Goal: Book appointment/travel/reservation

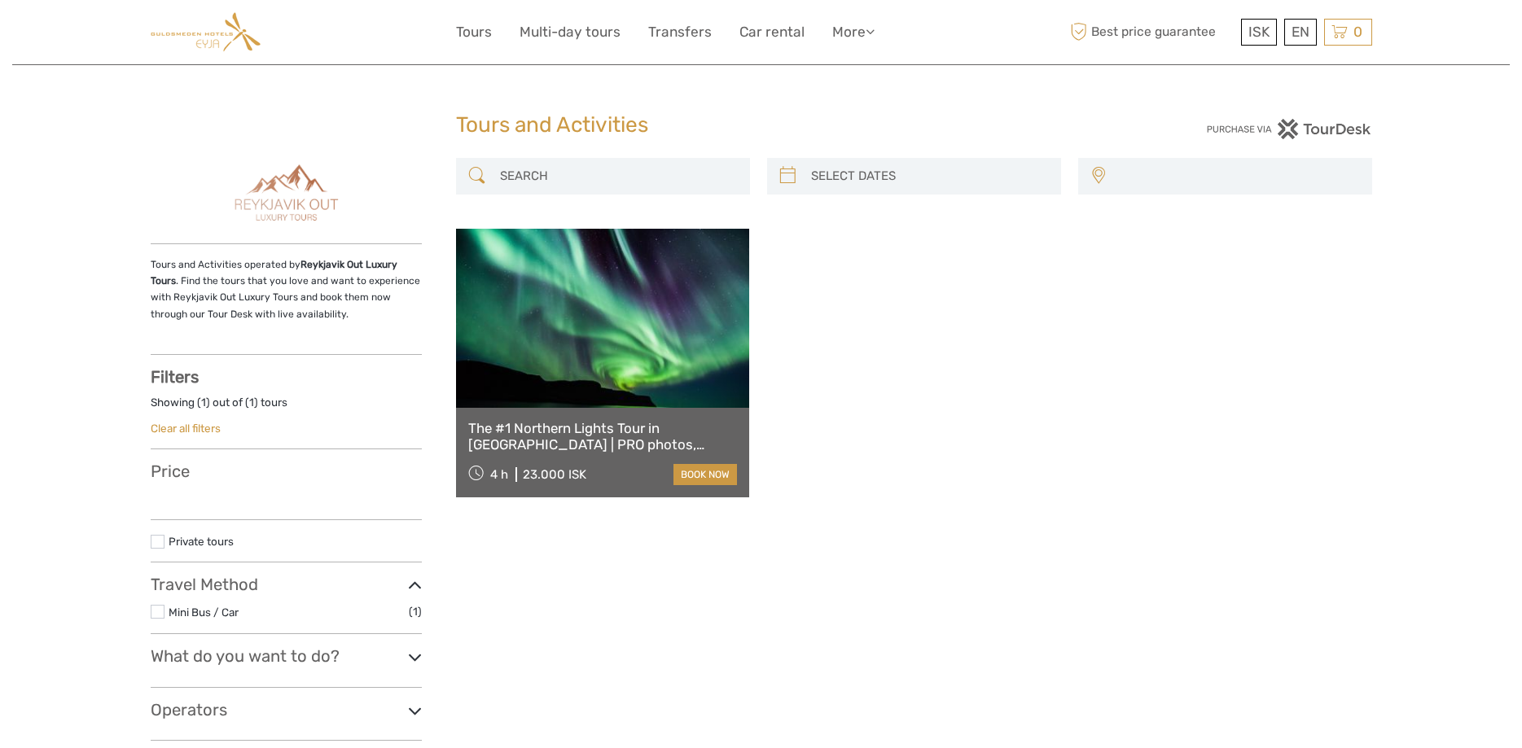
select select
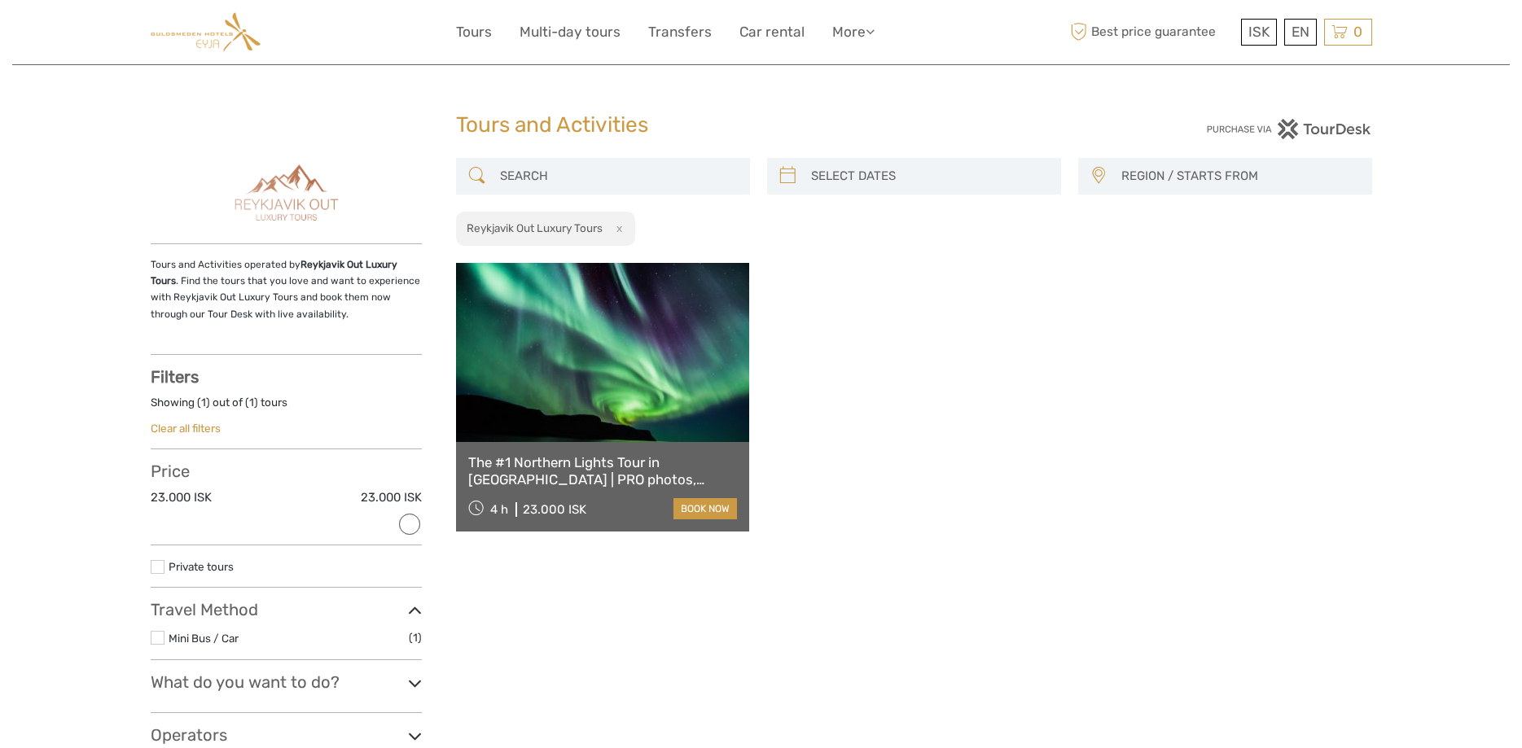
click at [544, 103] on div "Tours and Activities Tours and Activities REGION / STARTS FROM Capital Region N…" at bounding box center [760, 454] width 1497 height 909
click at [514, 128] on h1 "Tours and Activities" at bounding box center [761, 125] width 611 height 26
click at [279, 182] on img at bounding box center [285, 194] width 134 height 73
click at [477, 33] on link "Tours" at bounding box center [474, 32] width 36 height 24
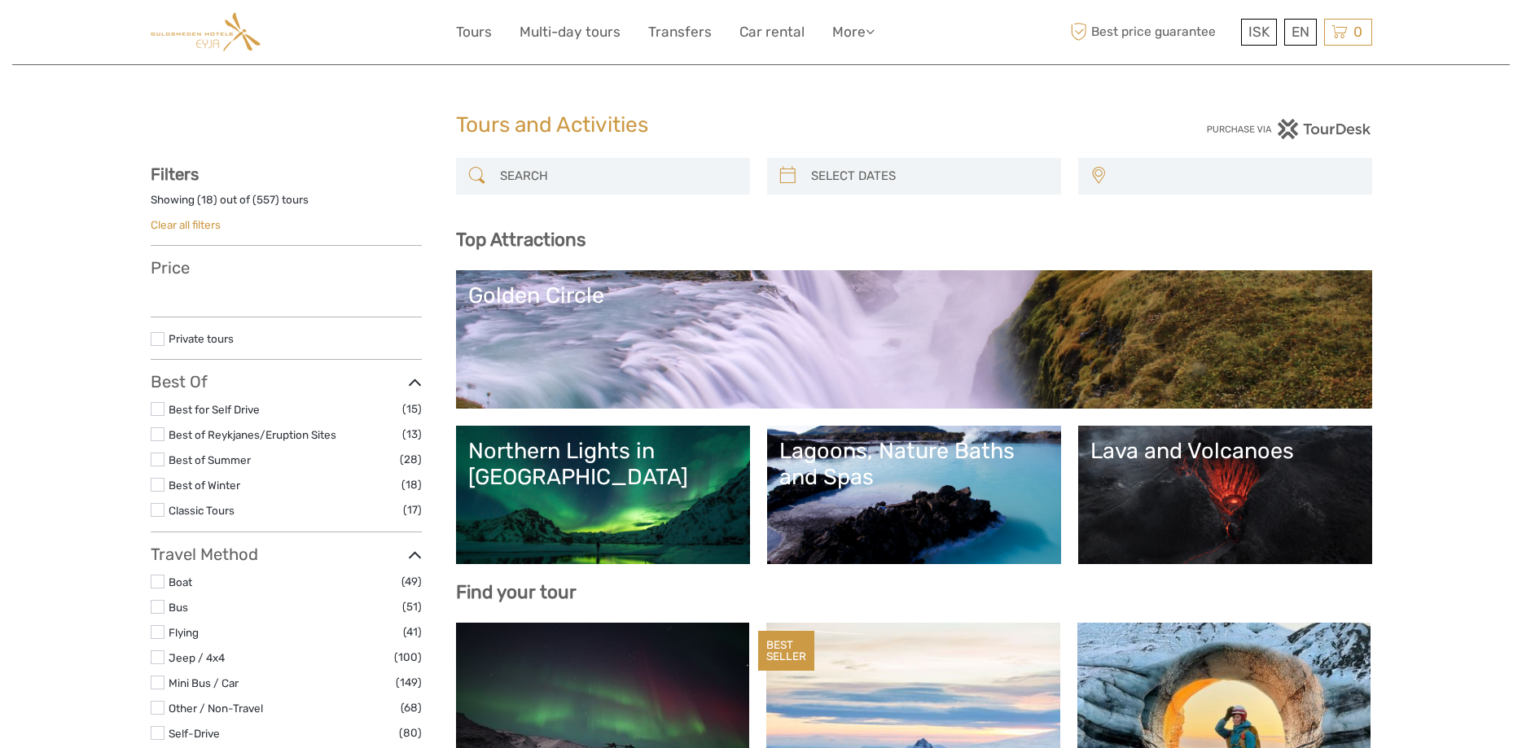
select select
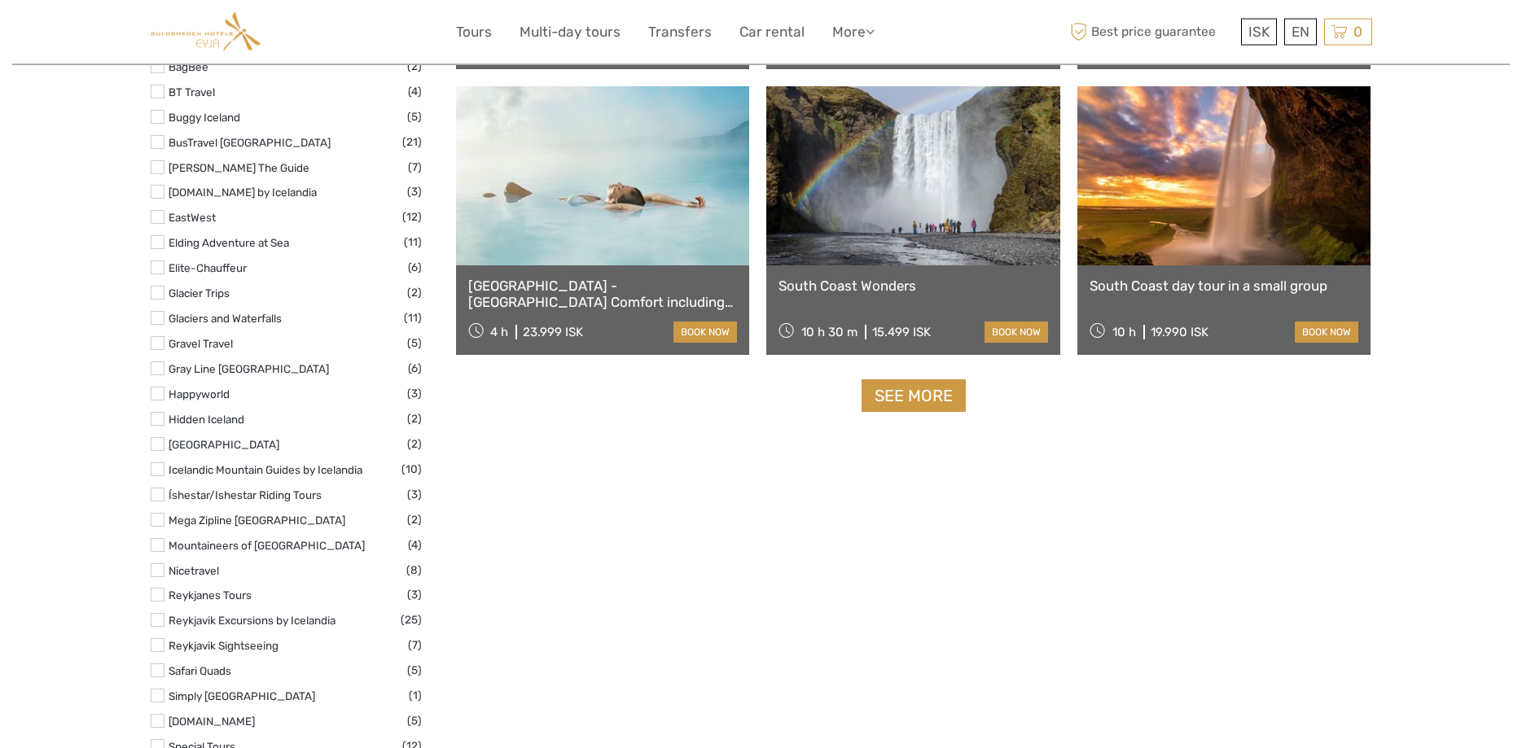
scroll to position [1993, 0]
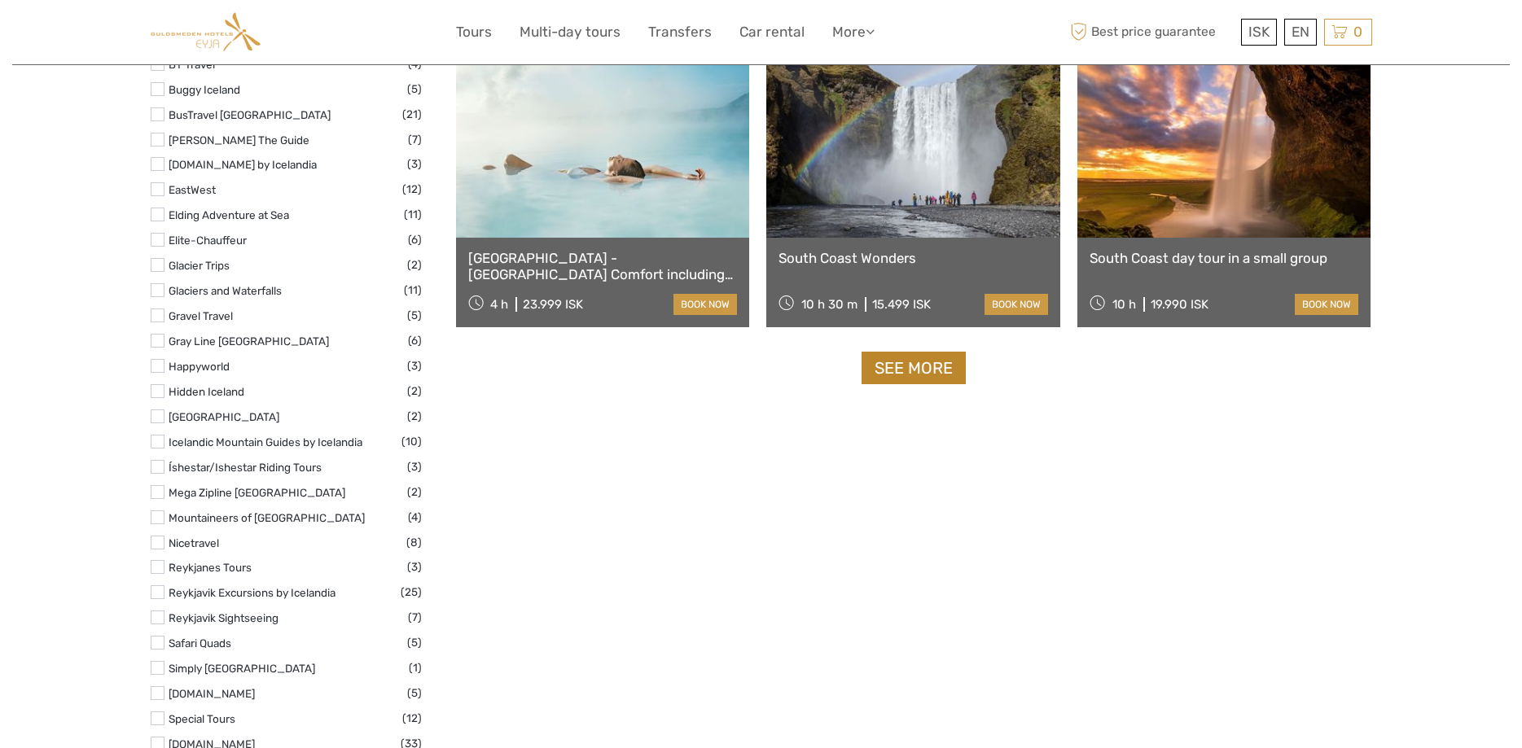
click at [901, 371] on link "See more" at bounding box center [914, 368] width 104 height 33
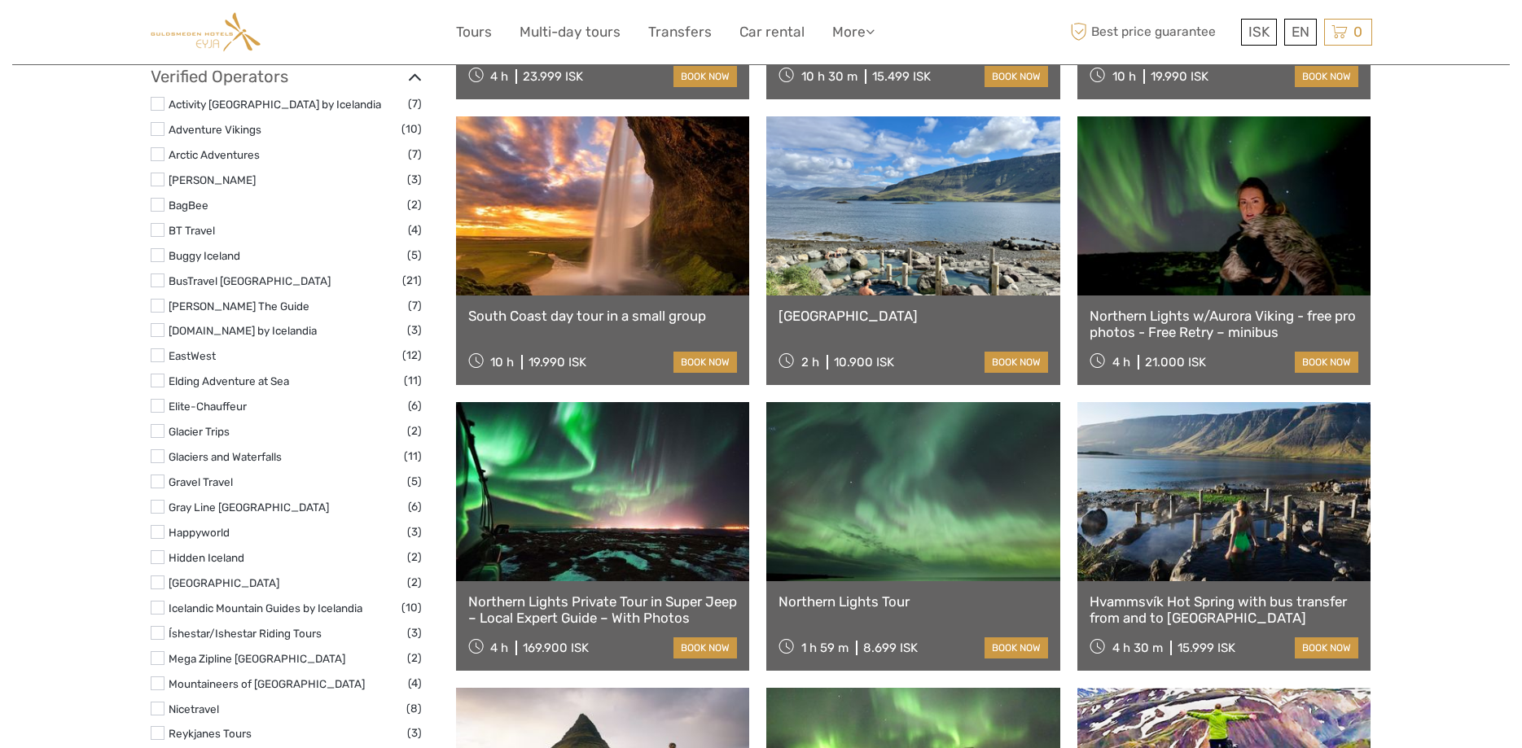
scroll to position [1910, 0]
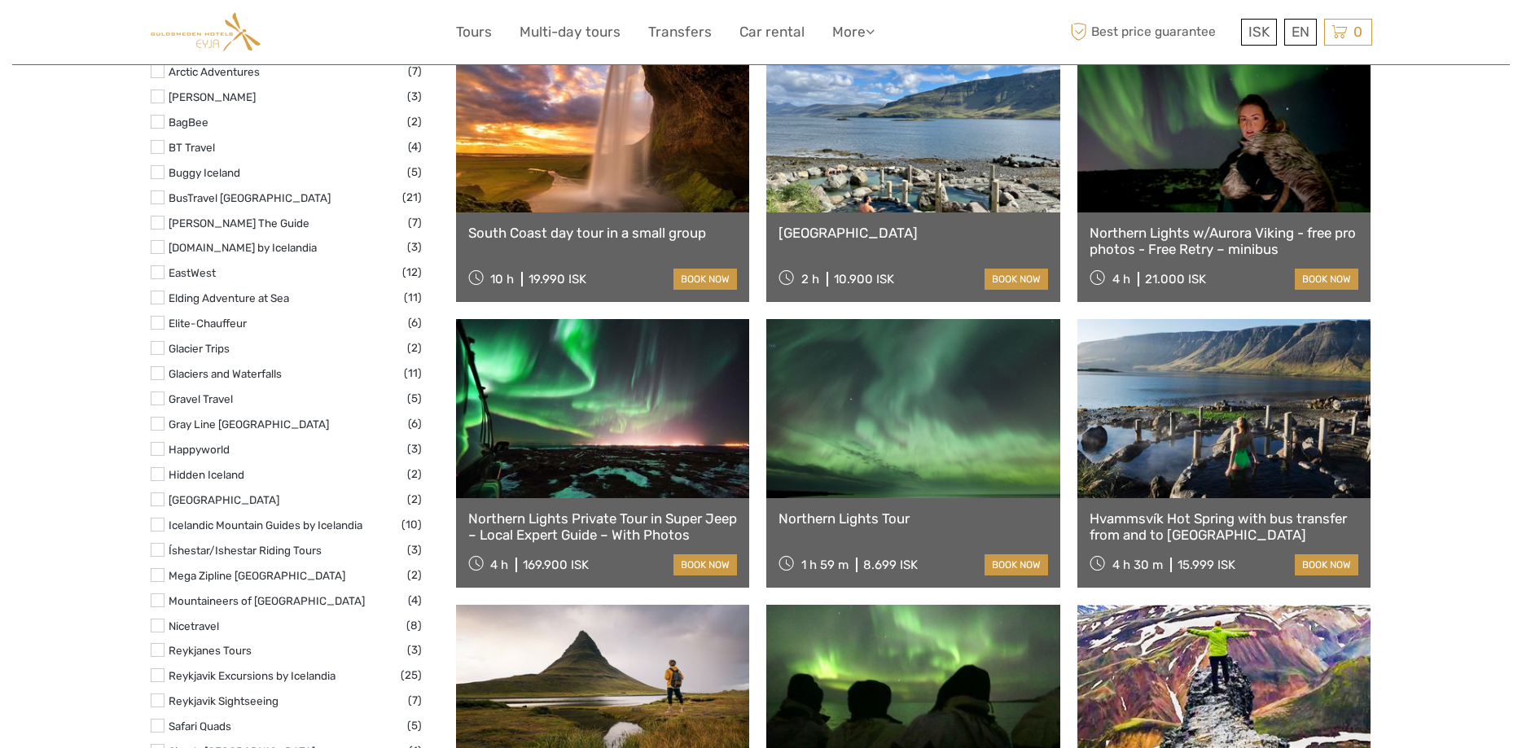
click at [865, 264] on div "Hvammsvík Natural Hot Springs 2 h 10.900 ISK book now" at bounding box center [913, 258] width 294 height 90
click at [849, 203] on link at bounding box center [913, 122] width 294 height 179
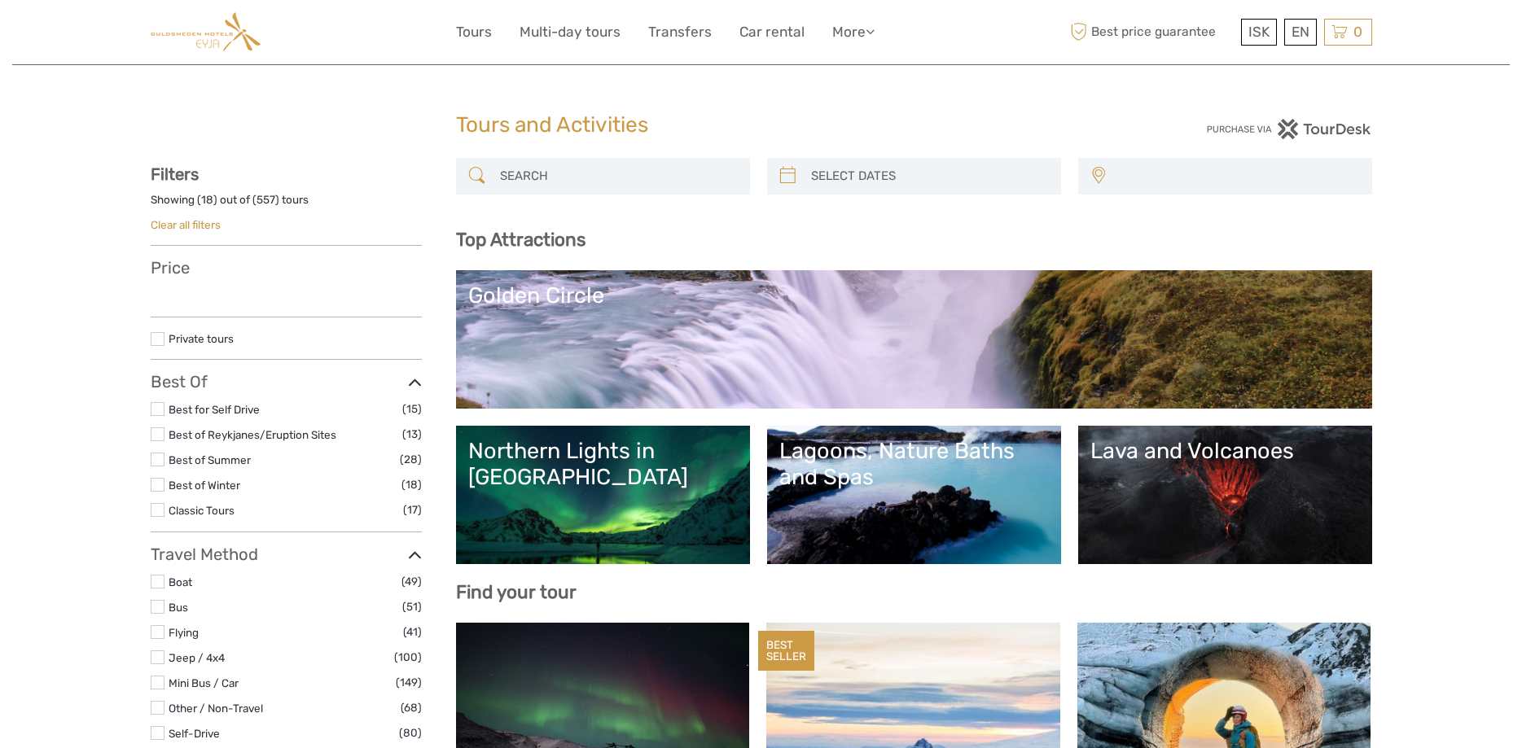
select select
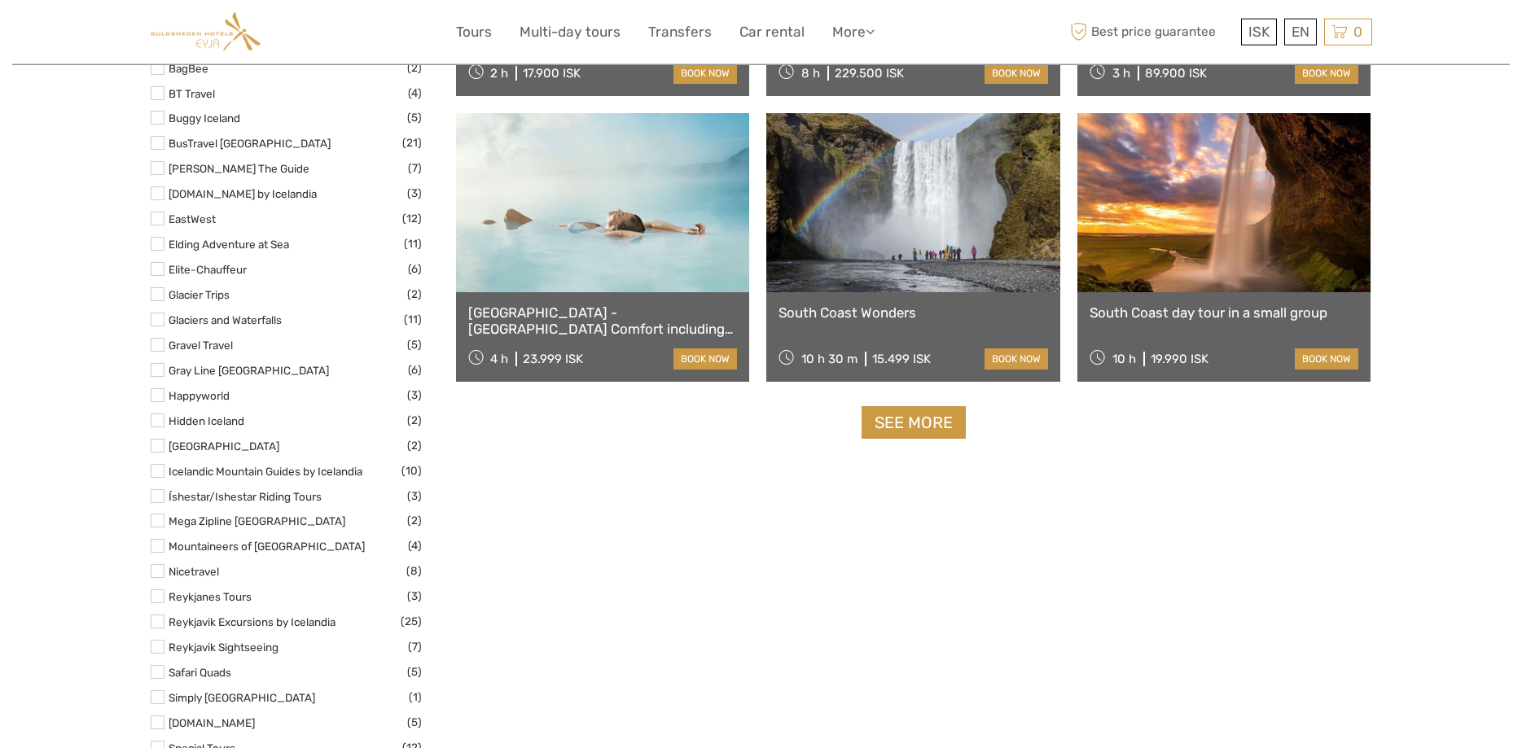
select select
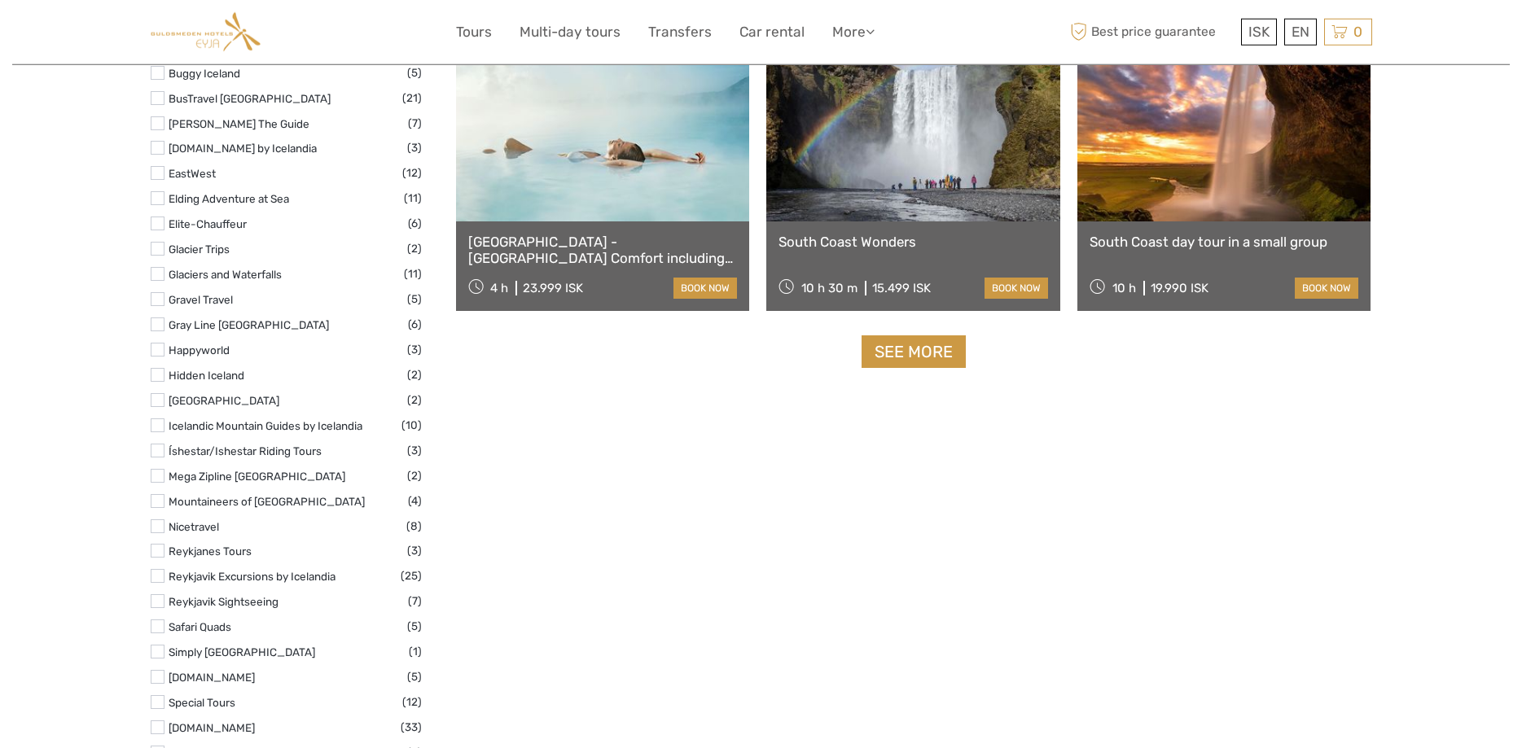
scroll to position [2019, 0]
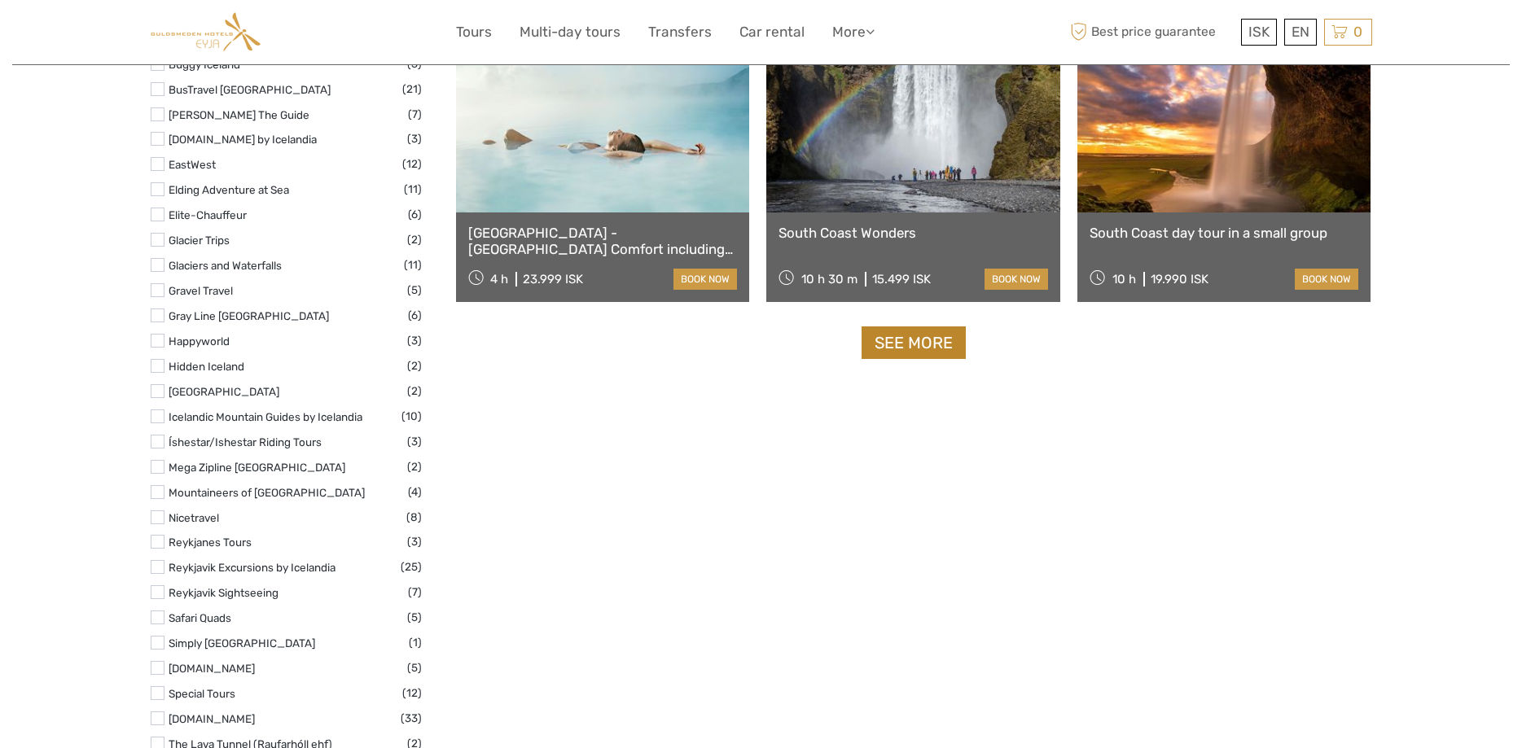
drag, startPoint x: 935, startPoint y: 328, endPoint x: 927, endPoint y: 339, distance: 13.4
click at [934, 329] on link "See more" at bounding box center [914, 343] width 104 height 33
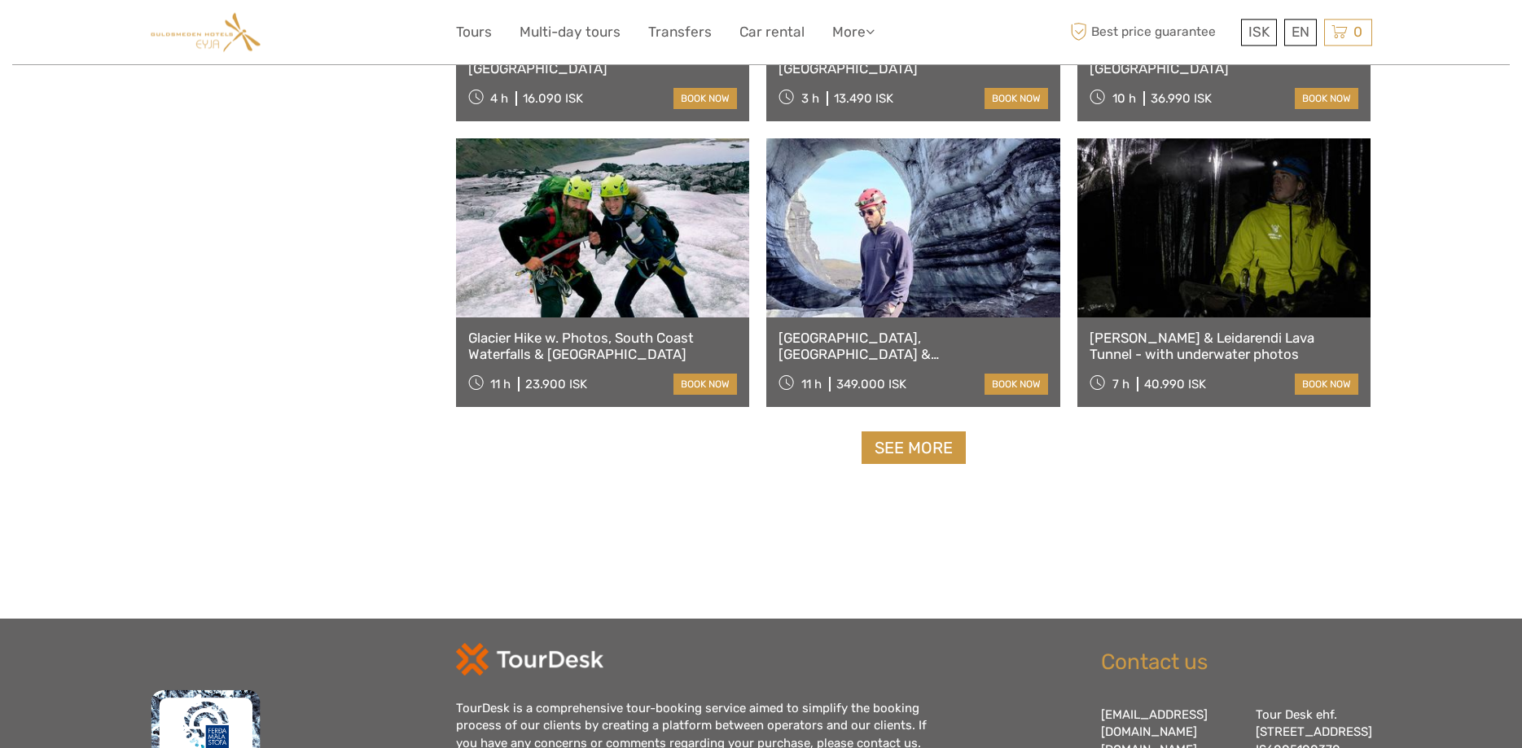
scroll to position [3264, 0]
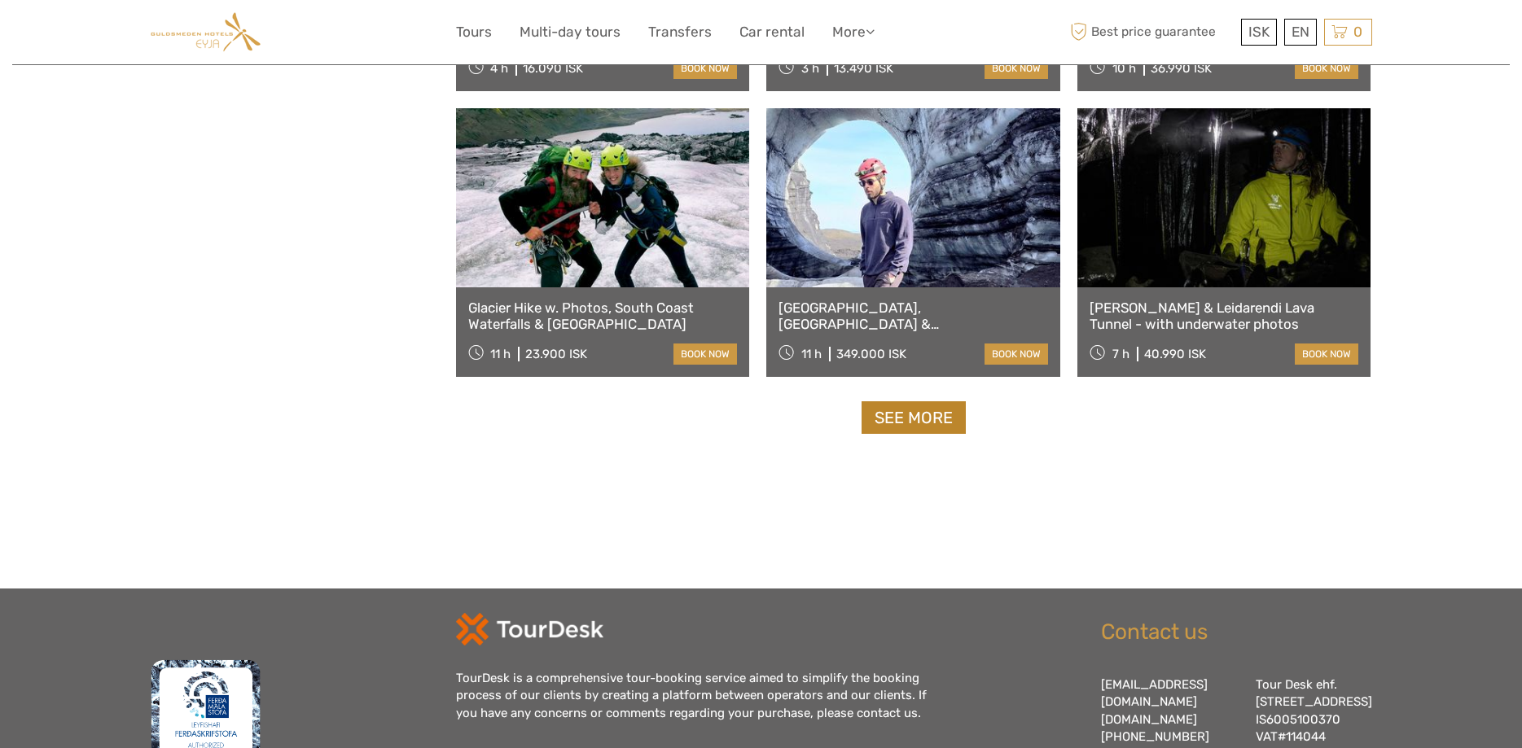
click at [903, 415] on link "See more" at bounding box center [914, 417] width 104 height 33
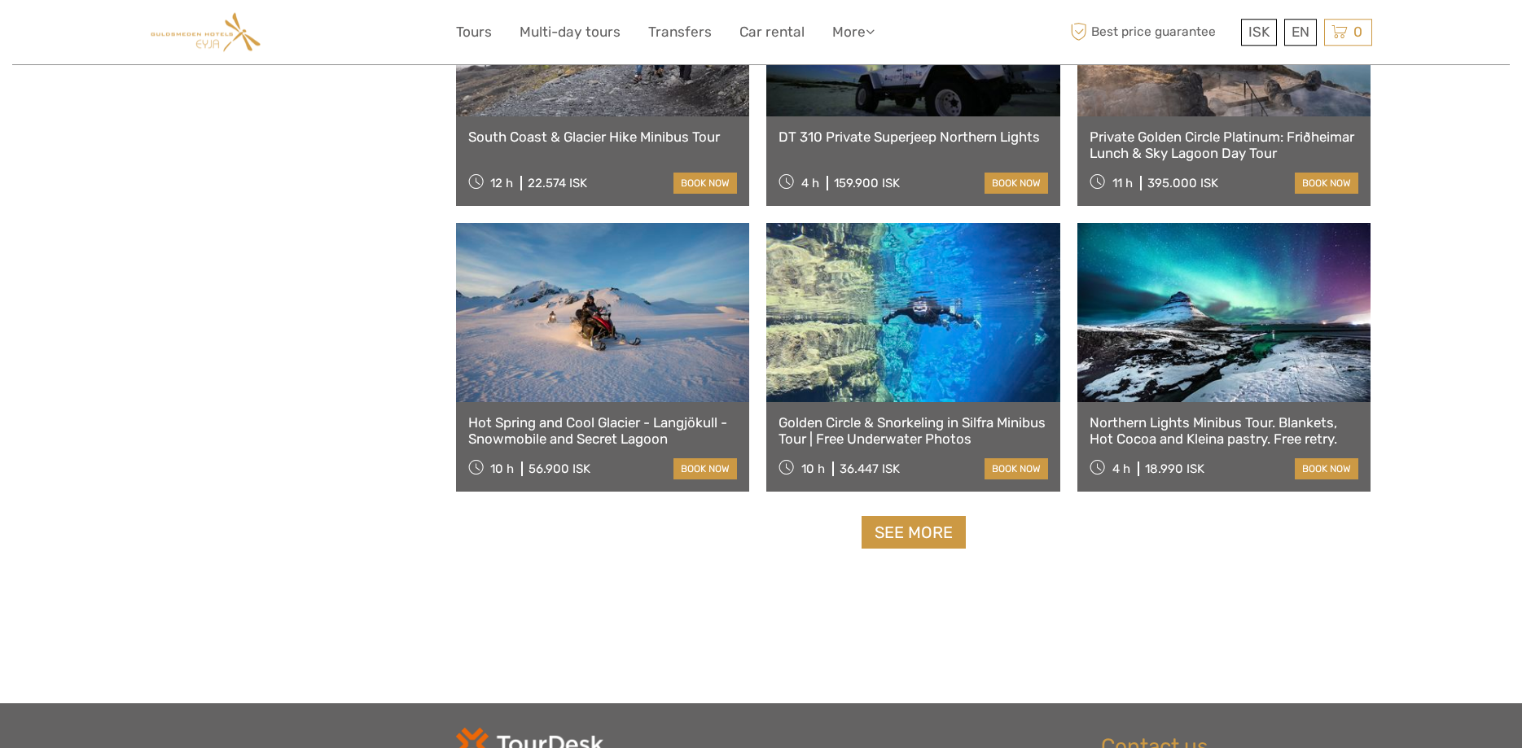
scroll to position [5009, 0]
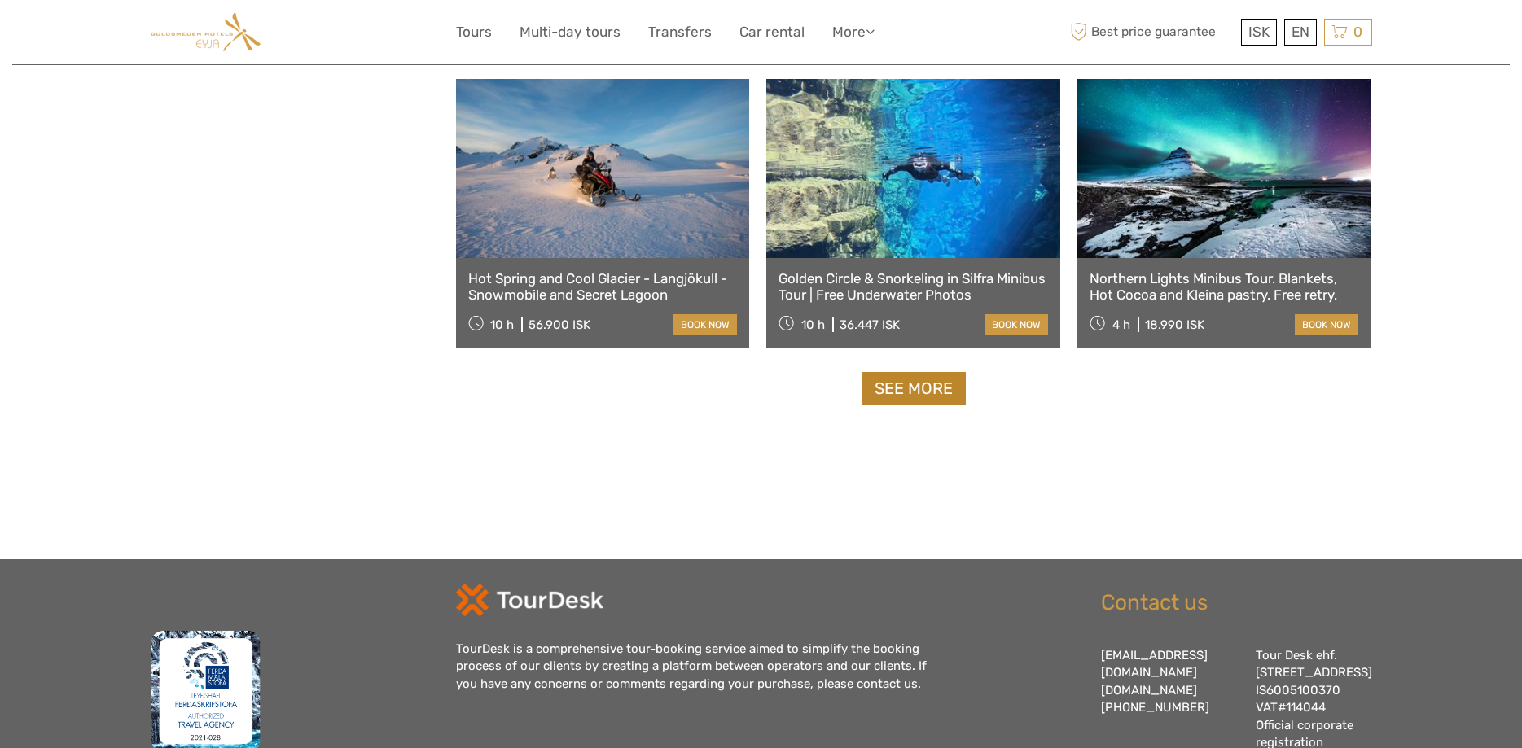
click at [877, 401] on link "See more" at bounding box center [914, 388] width 104 height 33
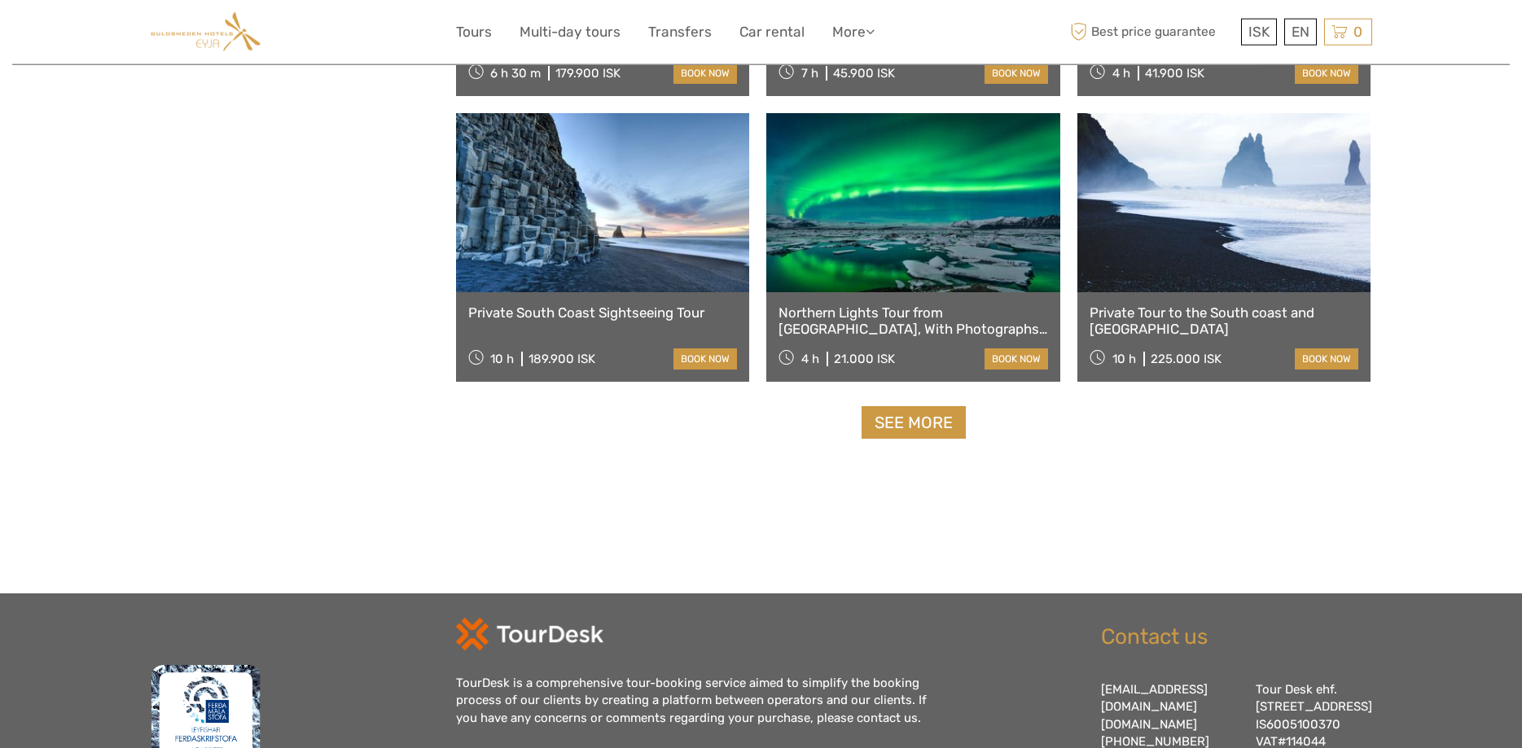
scroll to position [6753, 0]
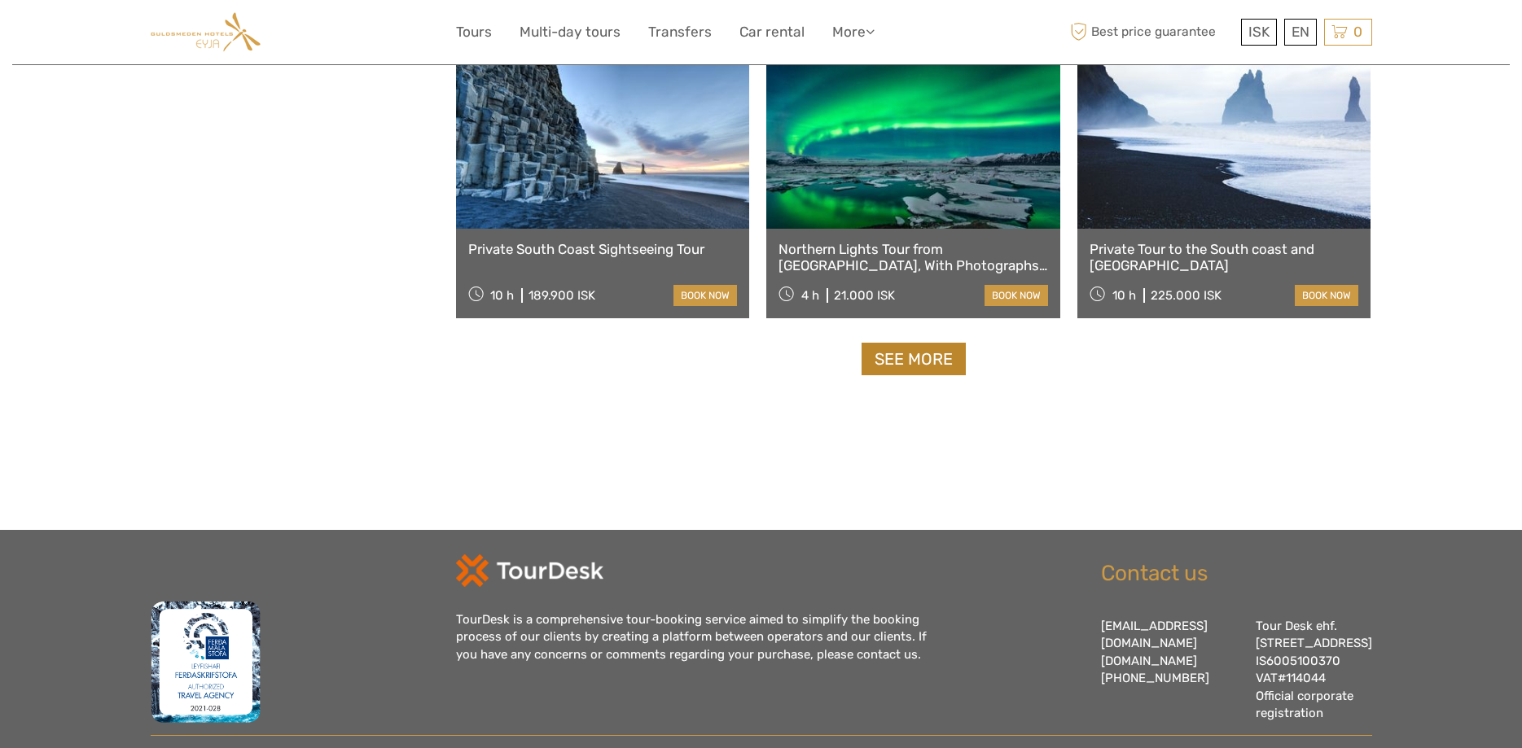
click at [901, 359] on link "See more" at bounding box center [914, 359] width 104 height 33
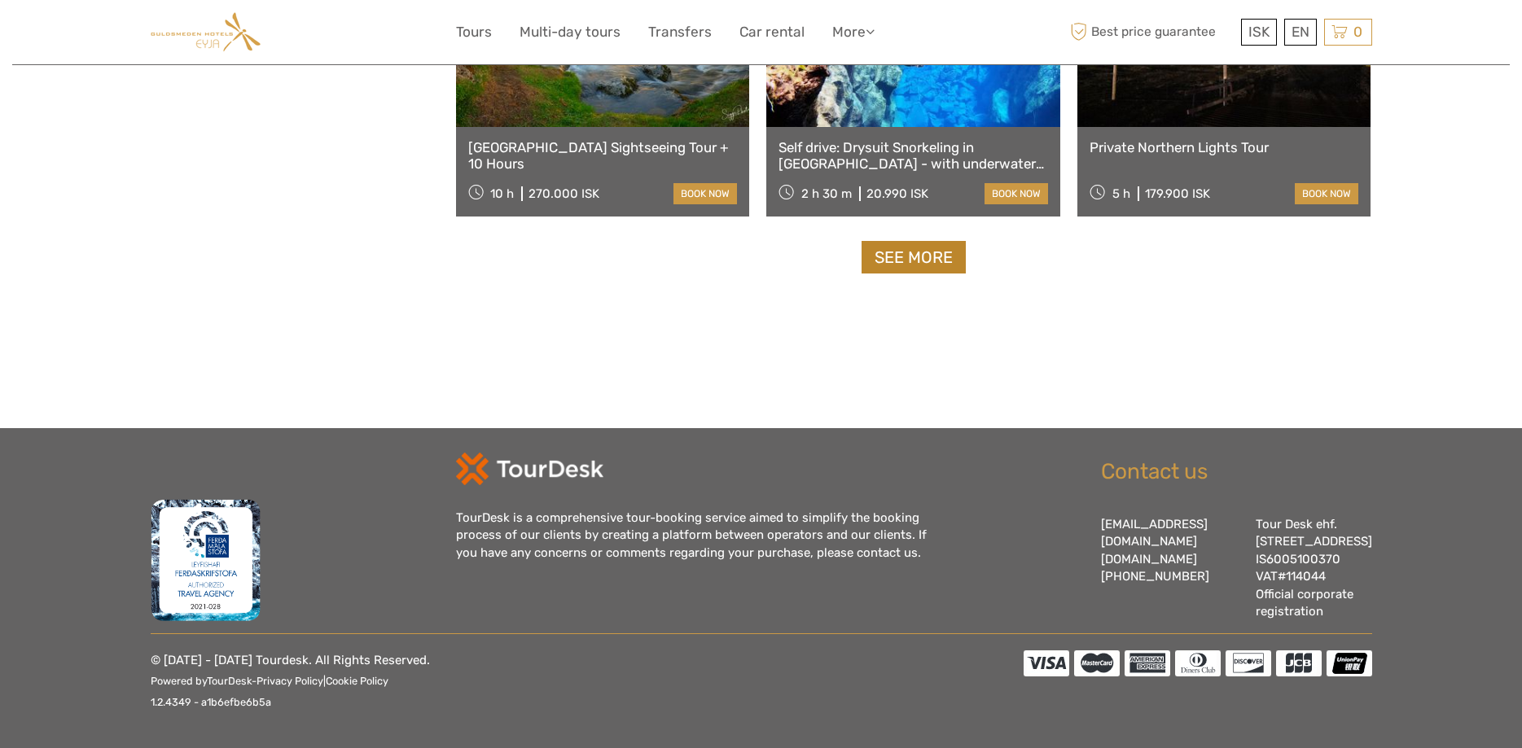
click at [914, 263] on link "See more" at bounding box center [914, 257] width 104 height 33
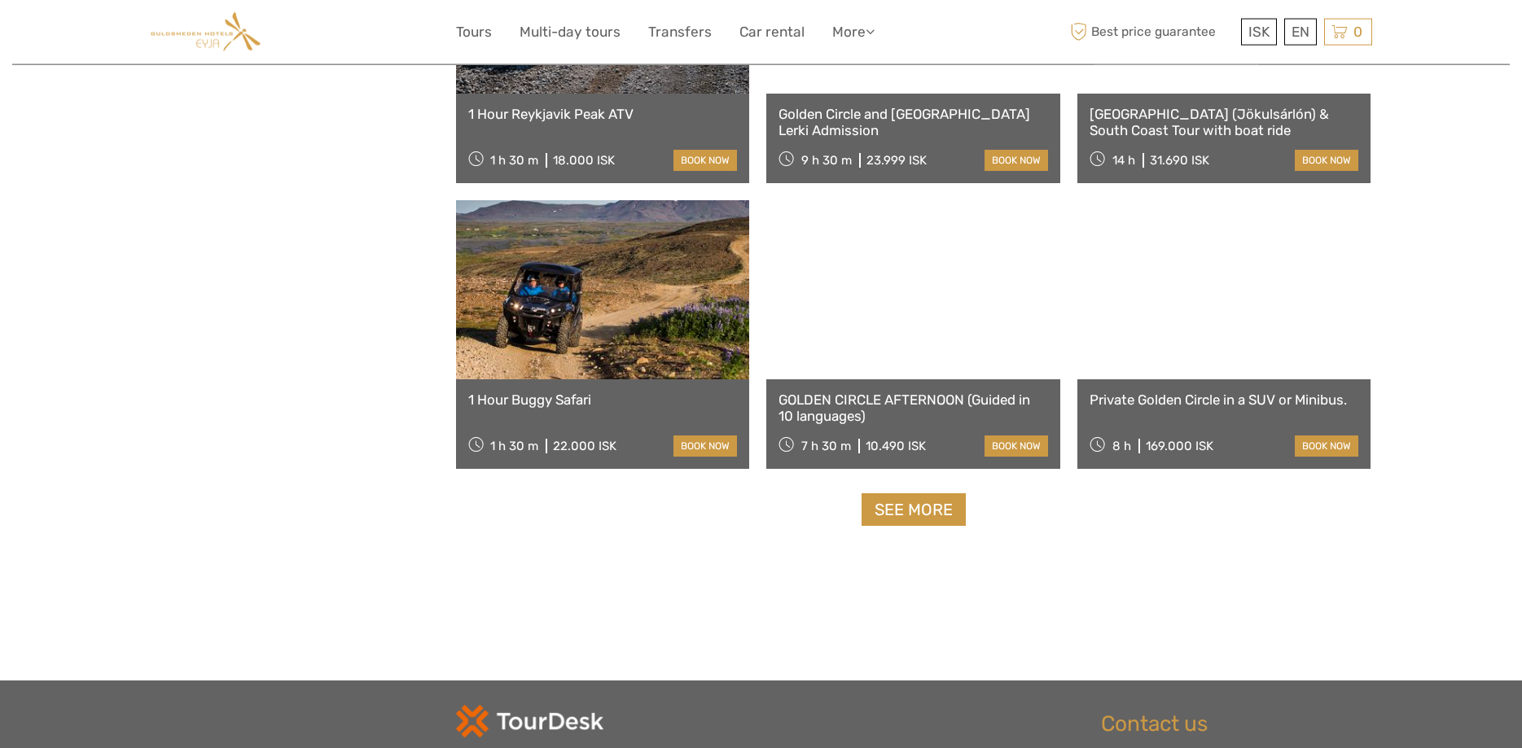
scroll to position [10109, 0]
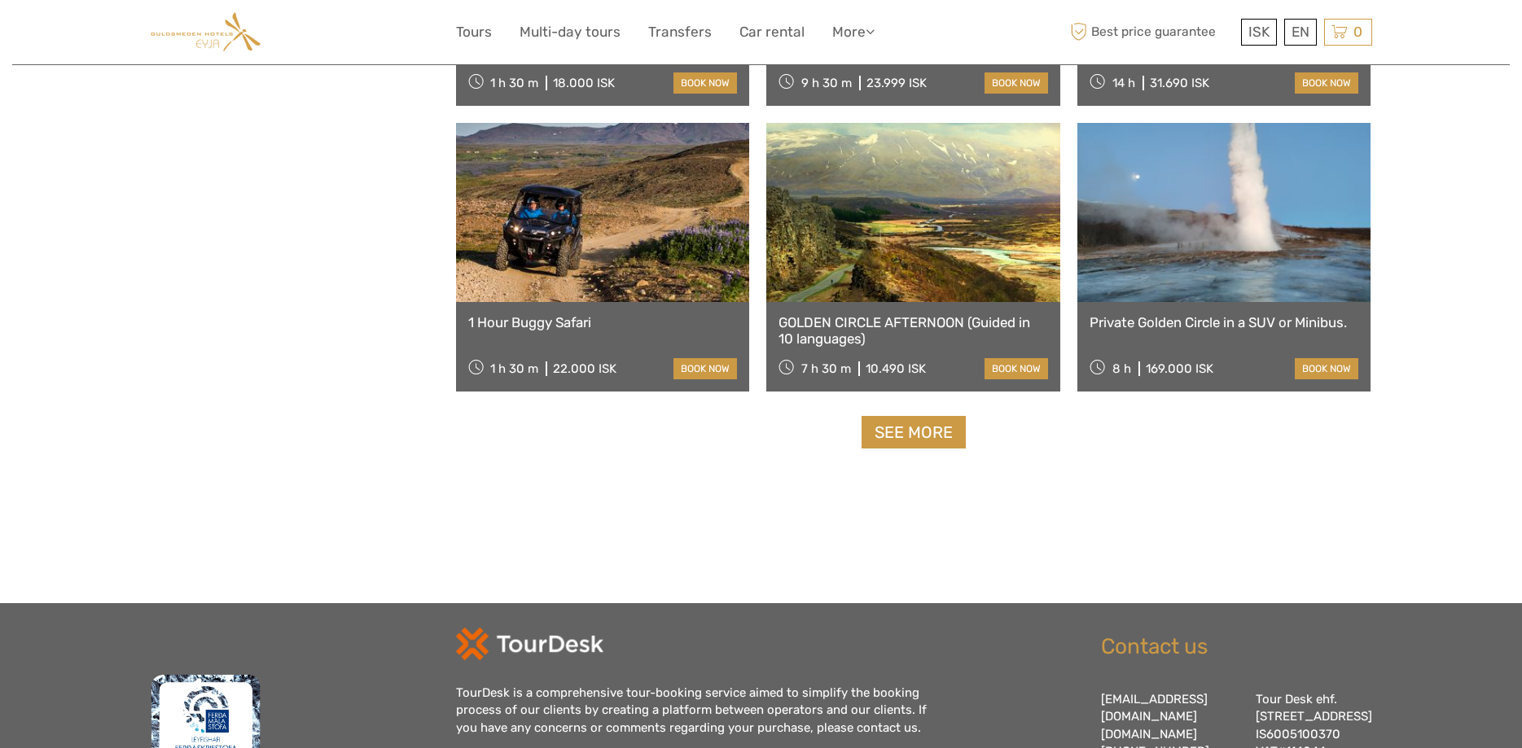
click at [969, 446] on div "See more" at bounding box center [914, 432] width 916 height 33
click at [958, 444] on link "See more" at bounding box center [914, 432] width 104 height 33
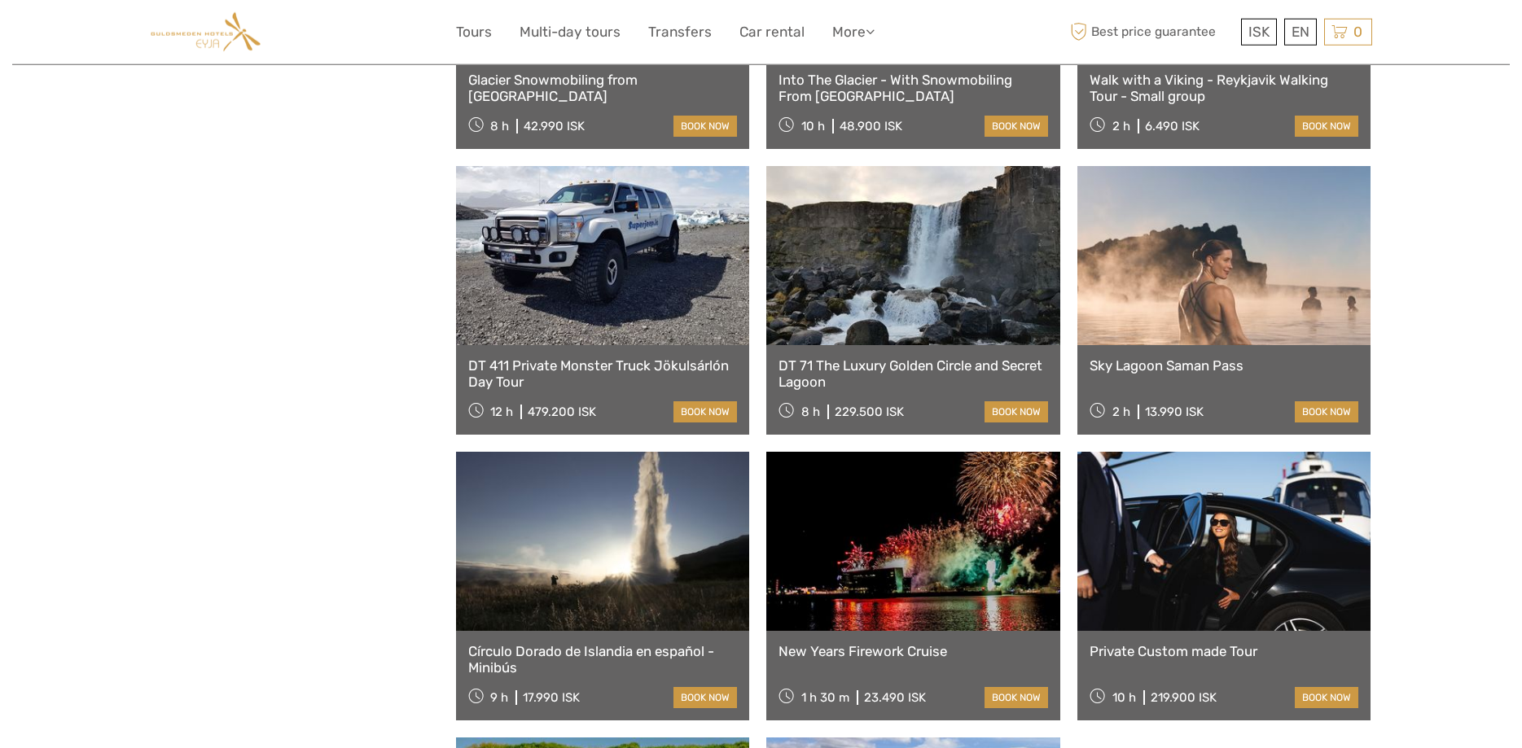
scroll to position [10745, 0]
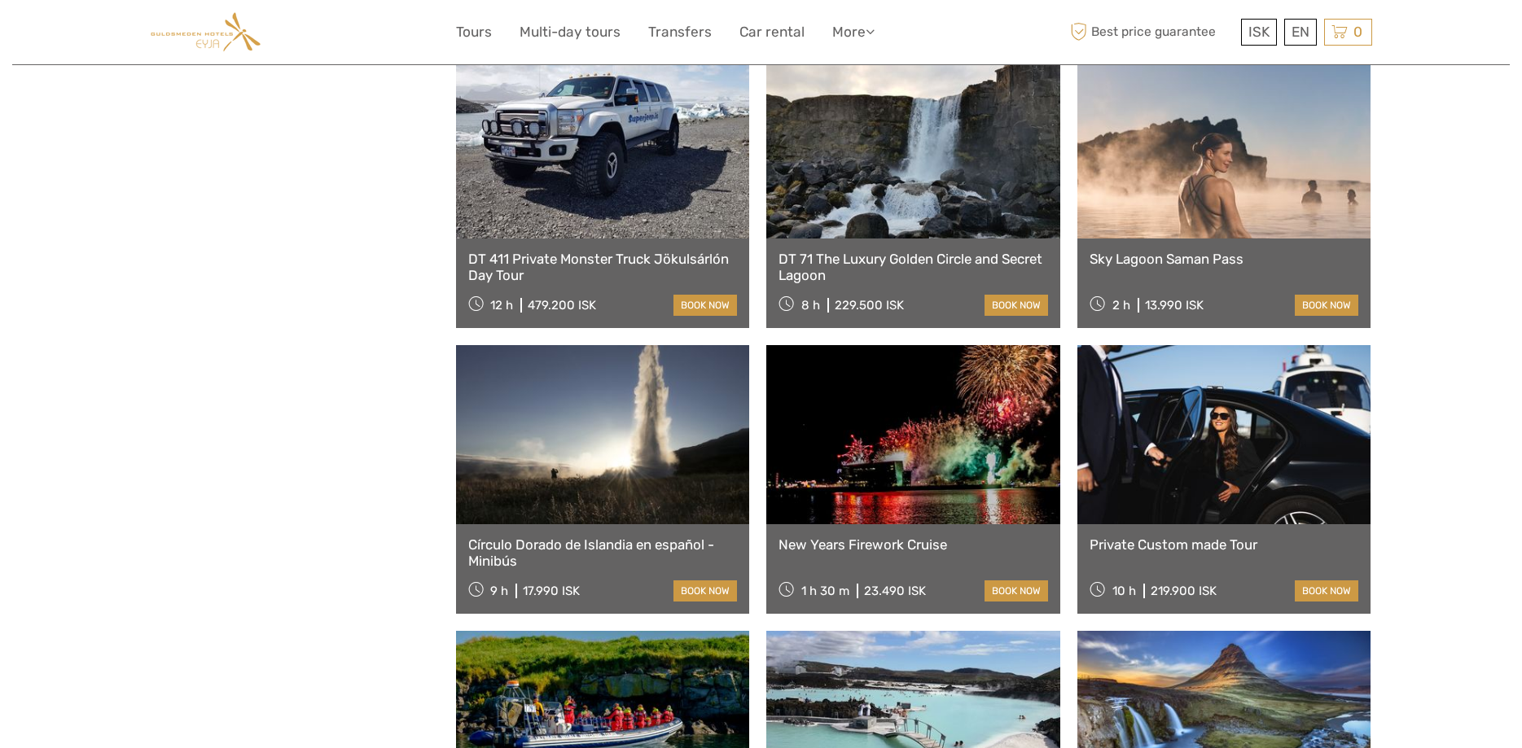
click at [1263, 287] on div "Sky Lagoon Saman Pass 2 h 13.990 ISK book now" at bounding box center [1224, 284] width 294 height 90
click at [1226, 211] on link at bounding box center [1224, 148] width 294 height 179
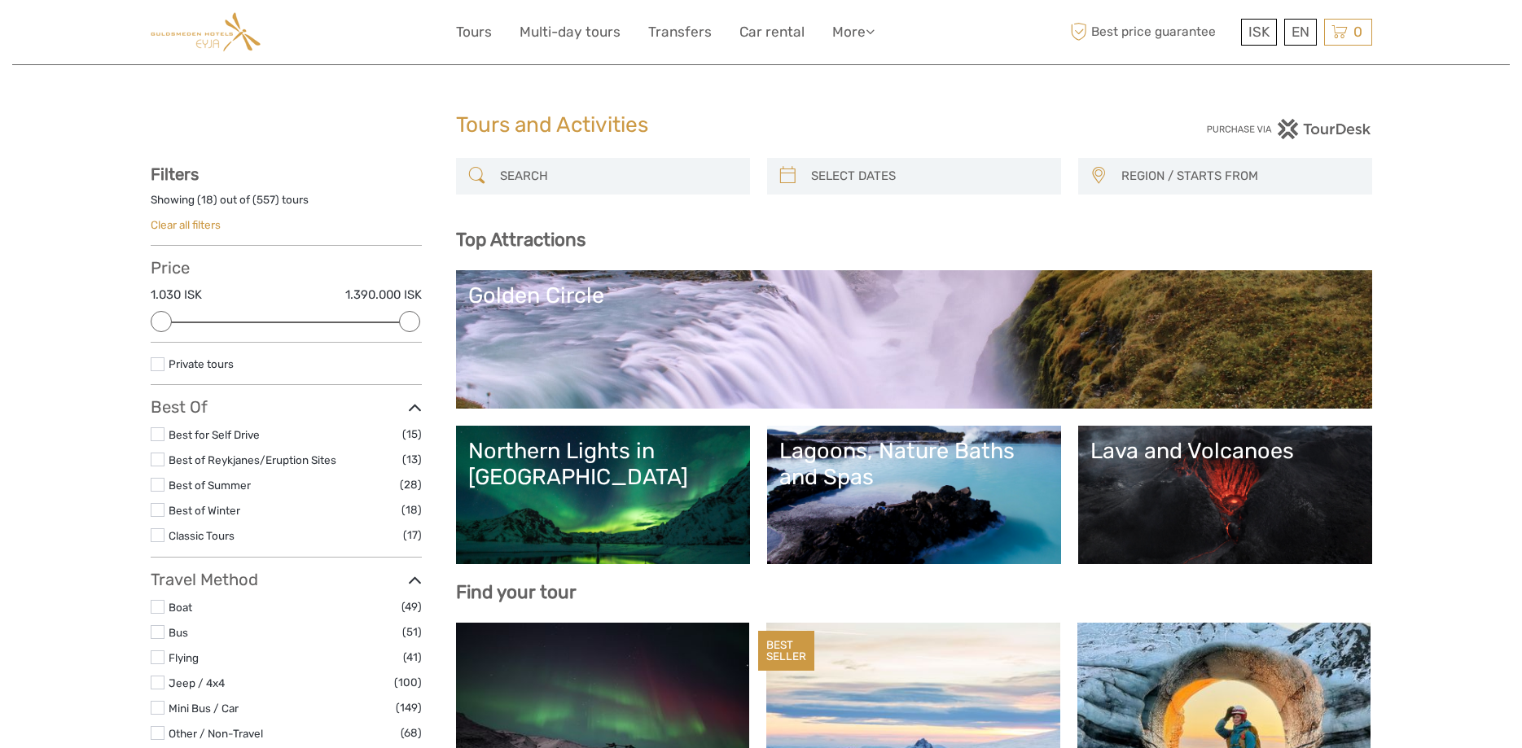
select select
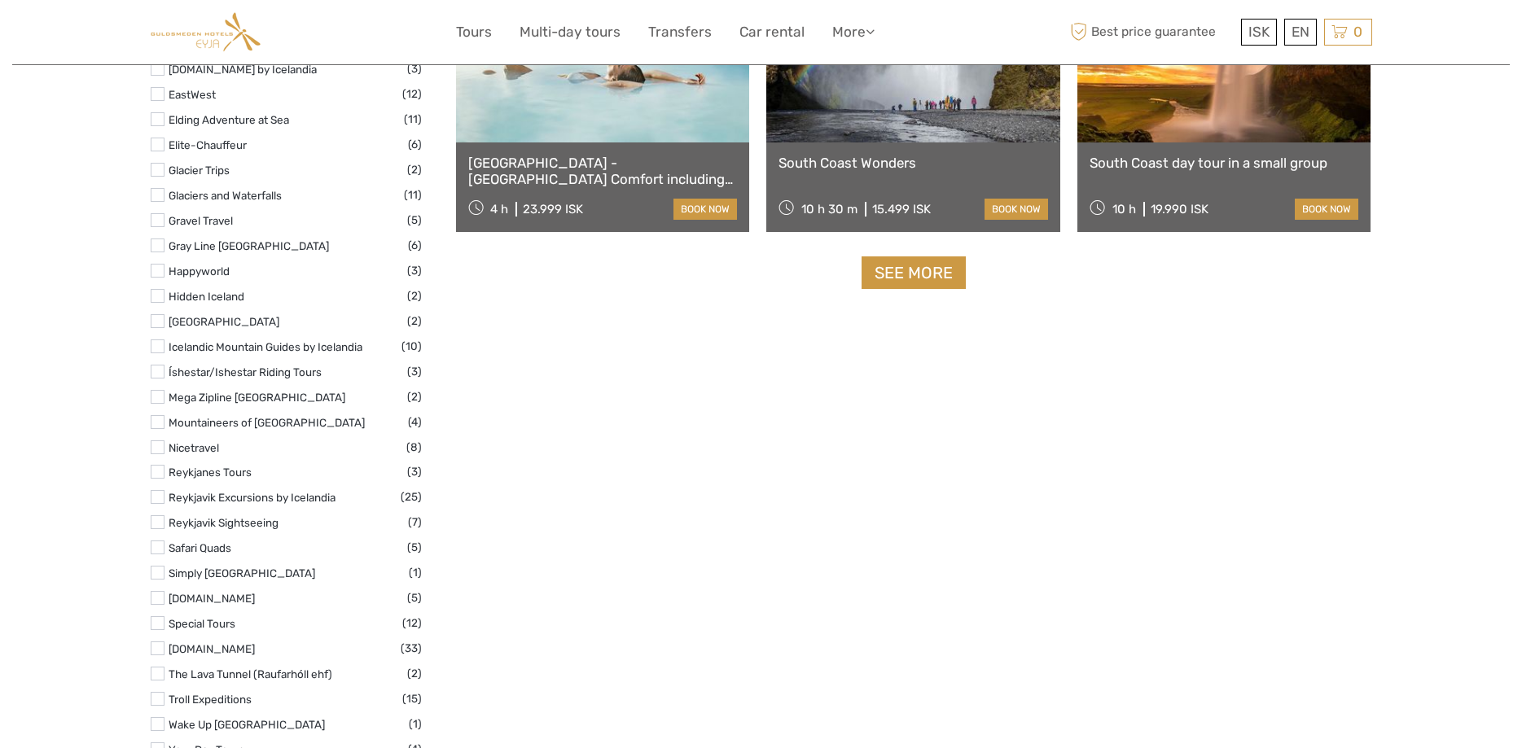
scroll to position [2090, 0]
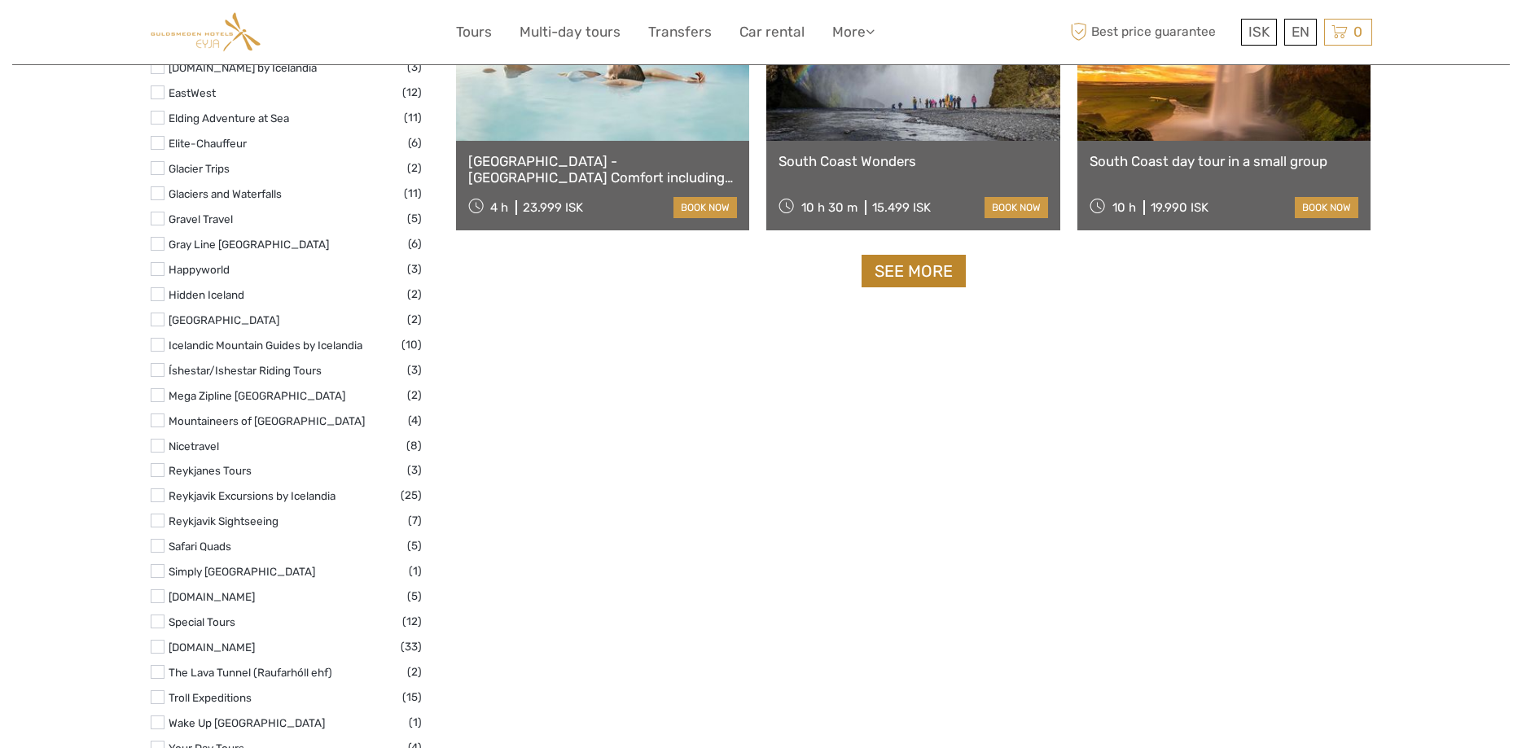
click at [878, 271] on link "See more" at bounding box center [914, 271] width 104 height 33
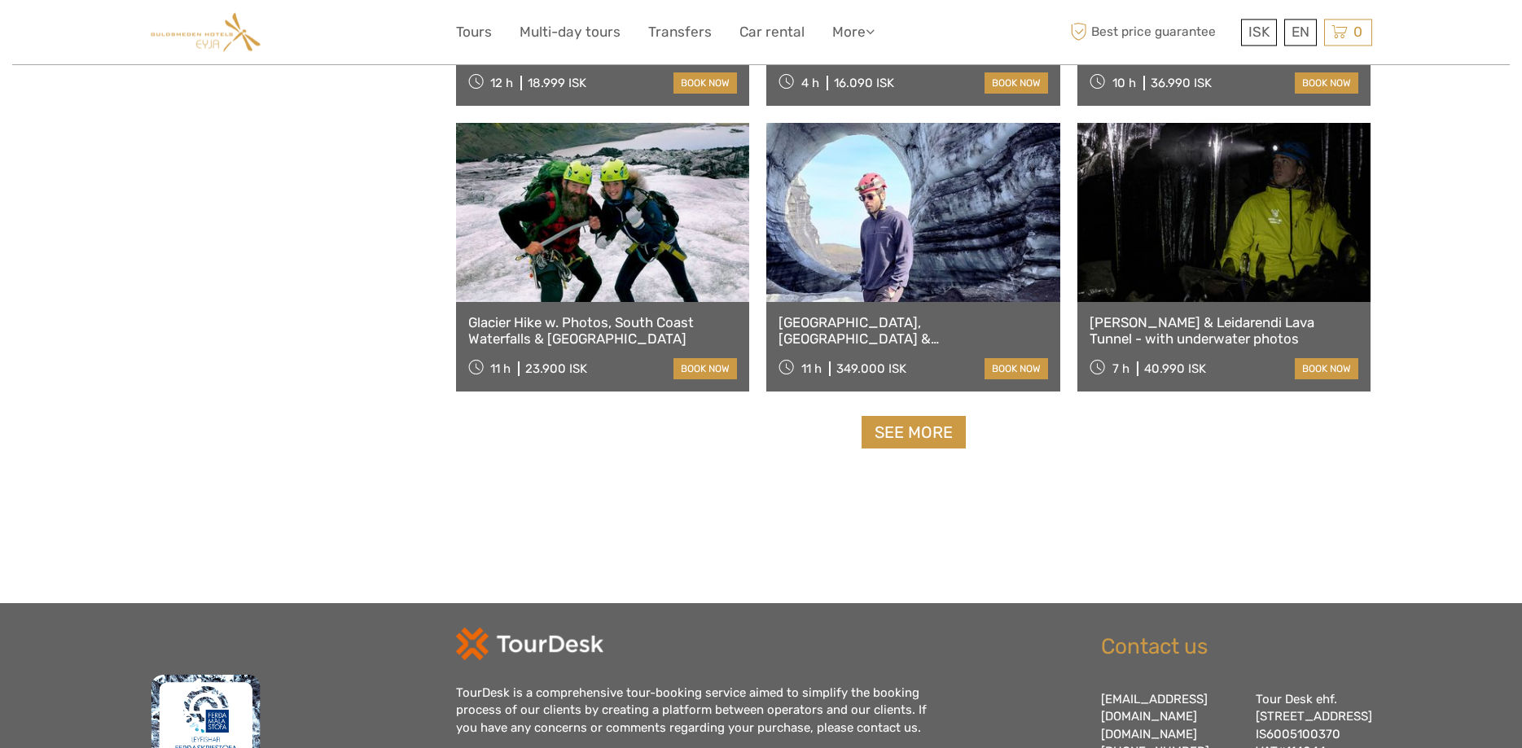
scroll to position [3253, 0]
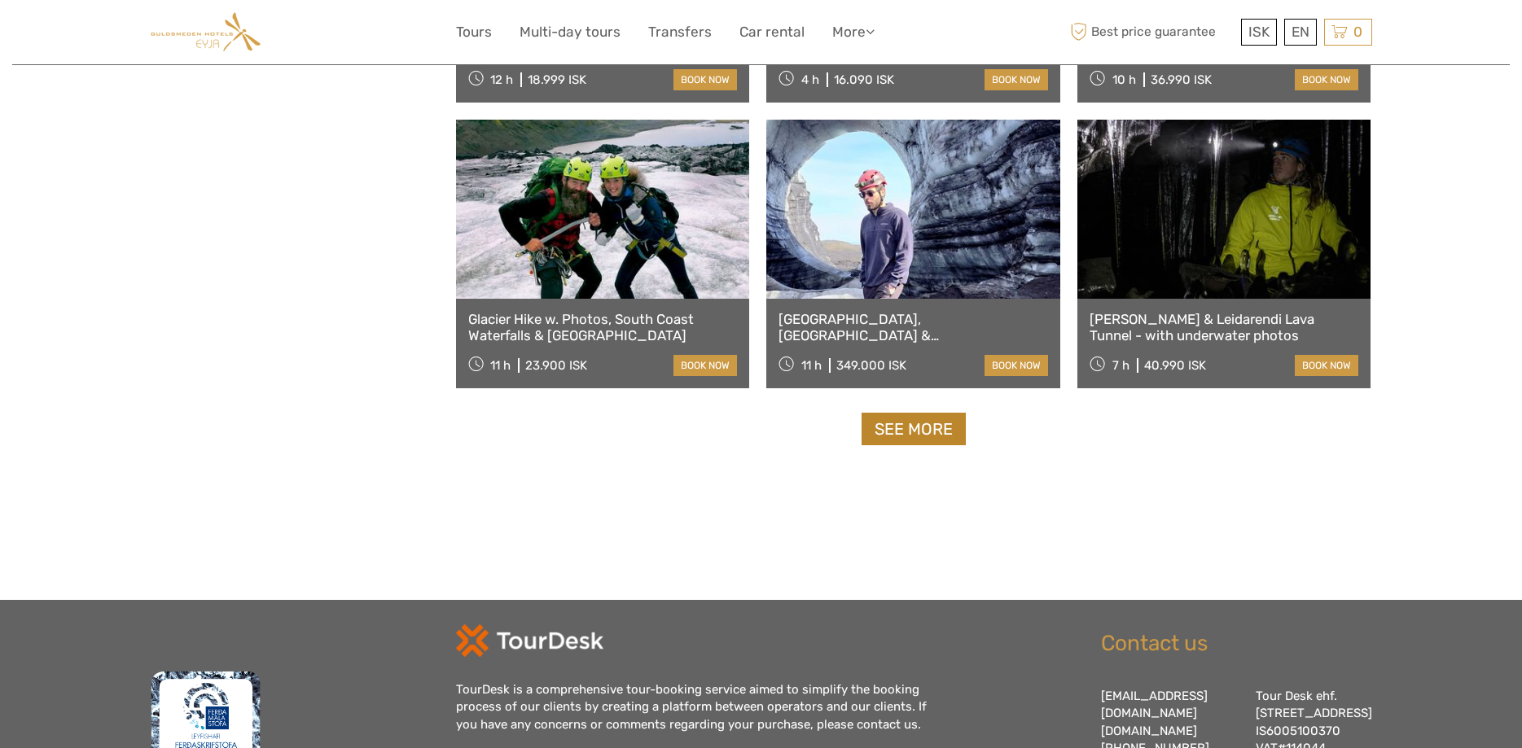
click at [897, 429] on link "See more" at bounding box center [914, 429] width 104 height 33
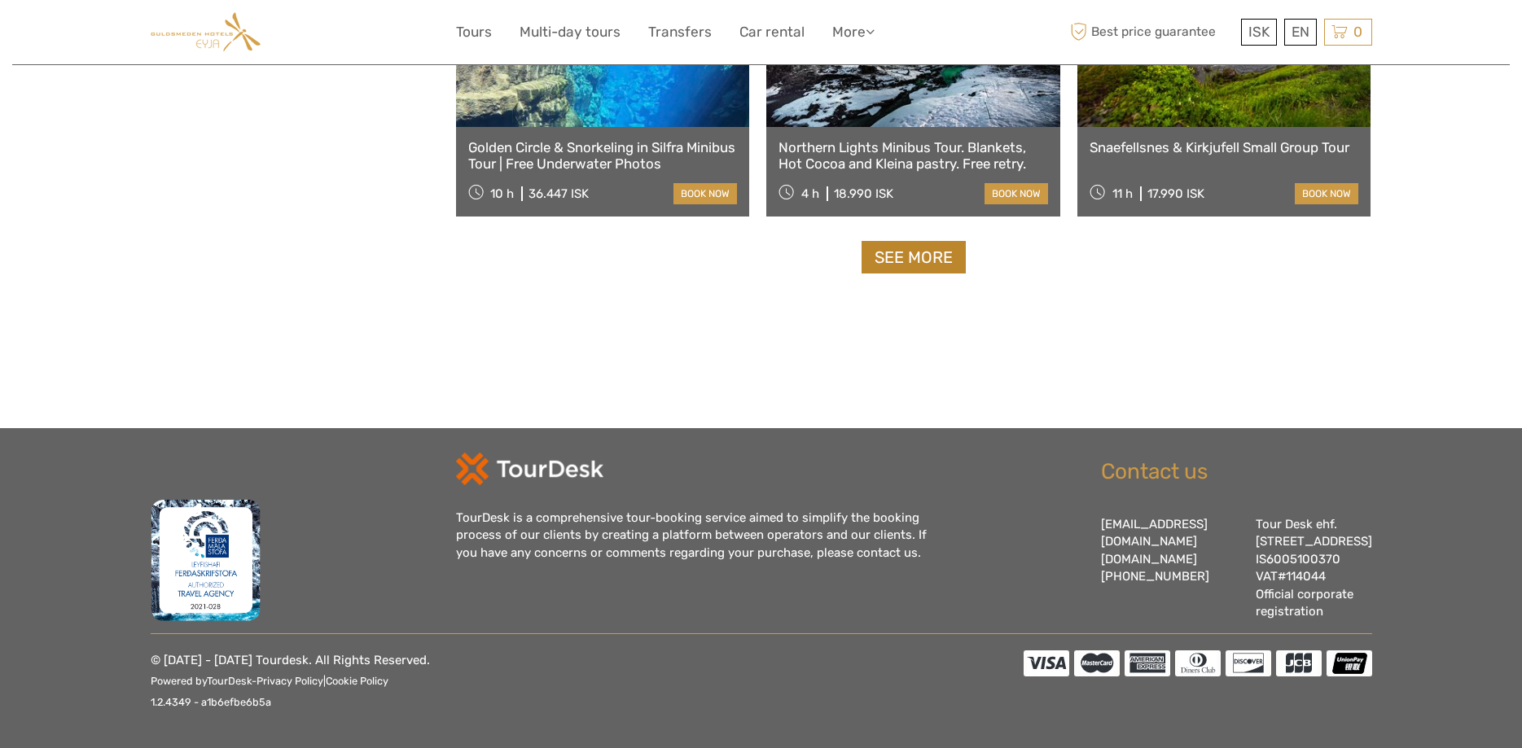
click at [879, 241] on link "See more" at bounding box center [914, 257] width 104 height 33
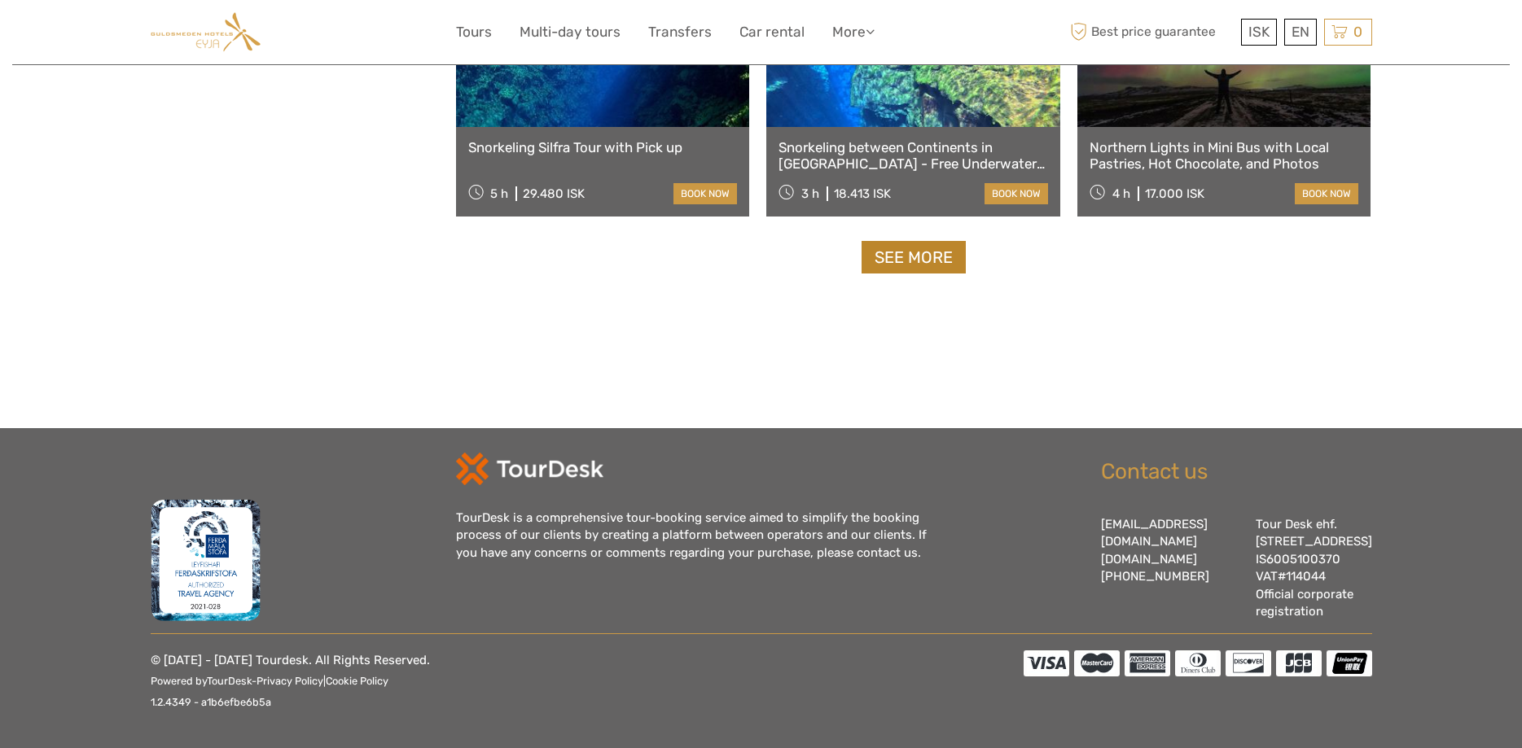
click at [913, 241] on link "See more" at bounding box center [914, 257] width 104 height 33
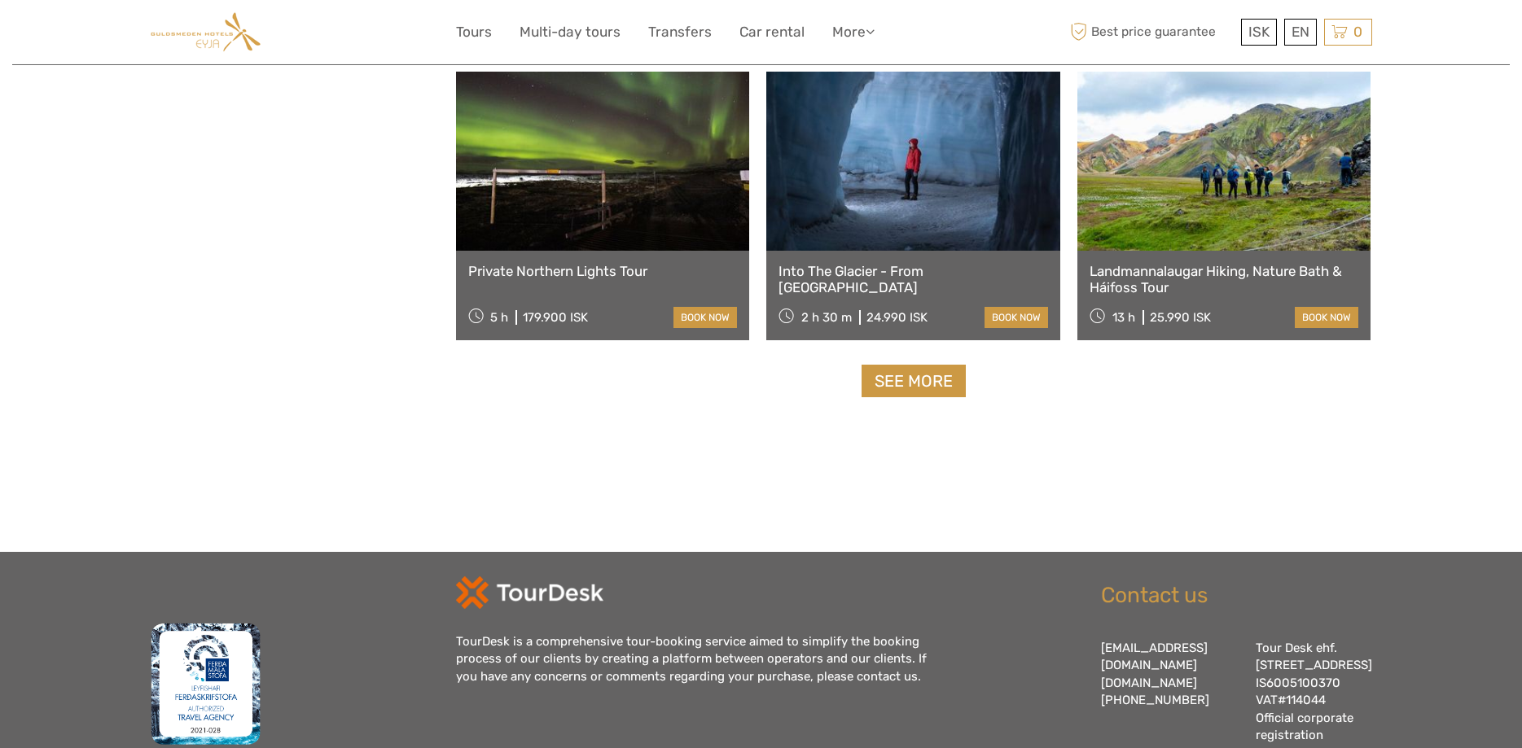
scroll to position [8478, 0]
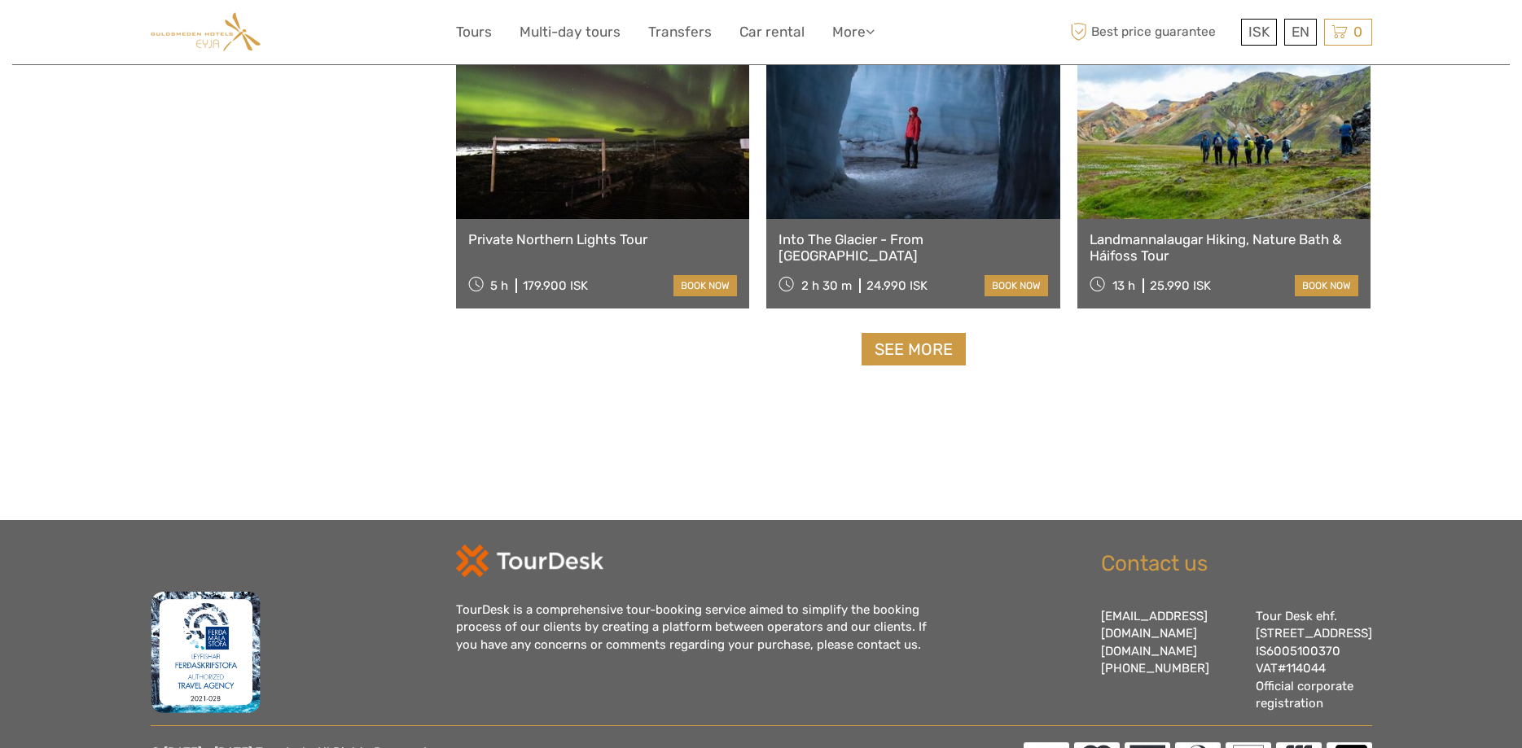
click at [881, 354] on link "See more" at bounding box center [914, 349] width 104 height 33
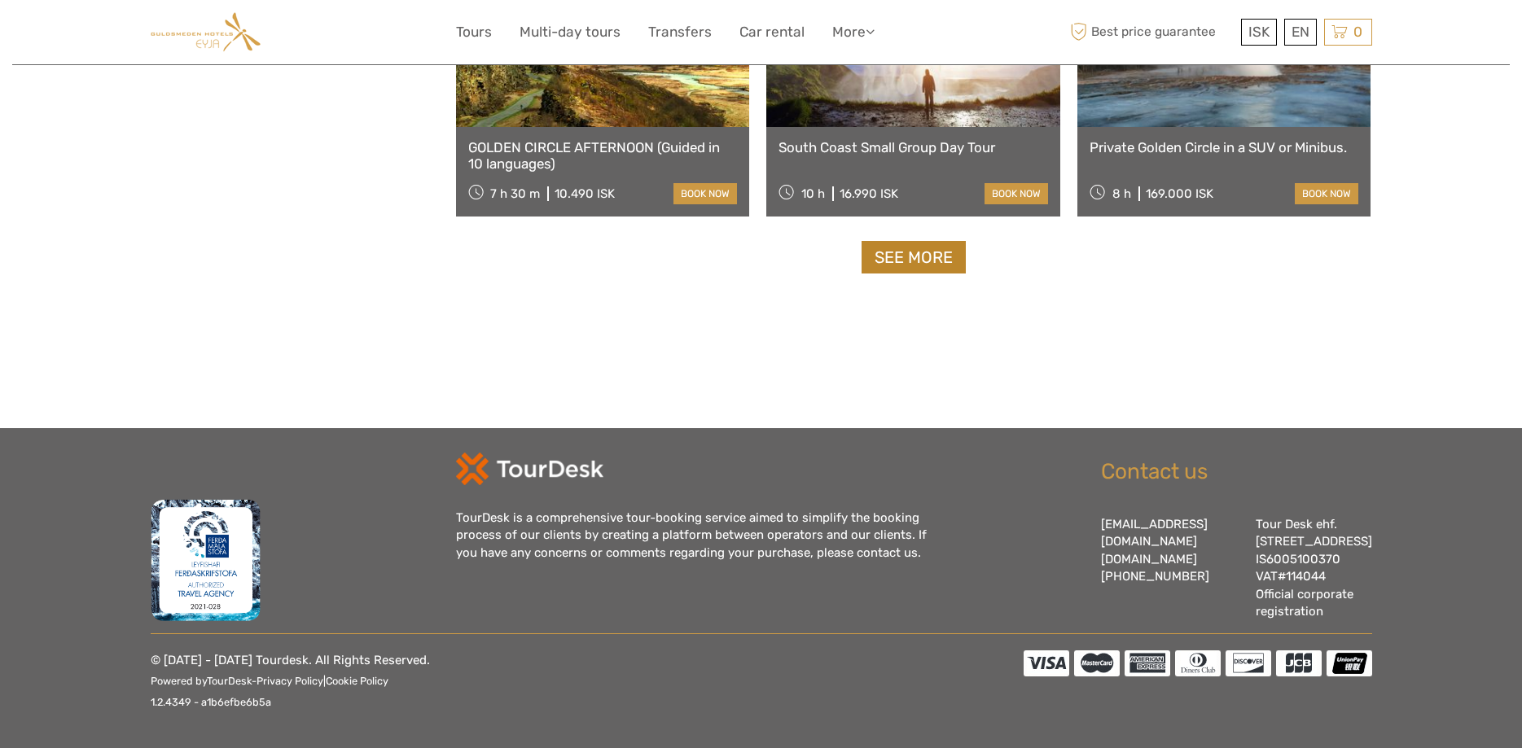
click at [938, 249] on link "See more" at bounding box center [914, 257] width 104 height 33
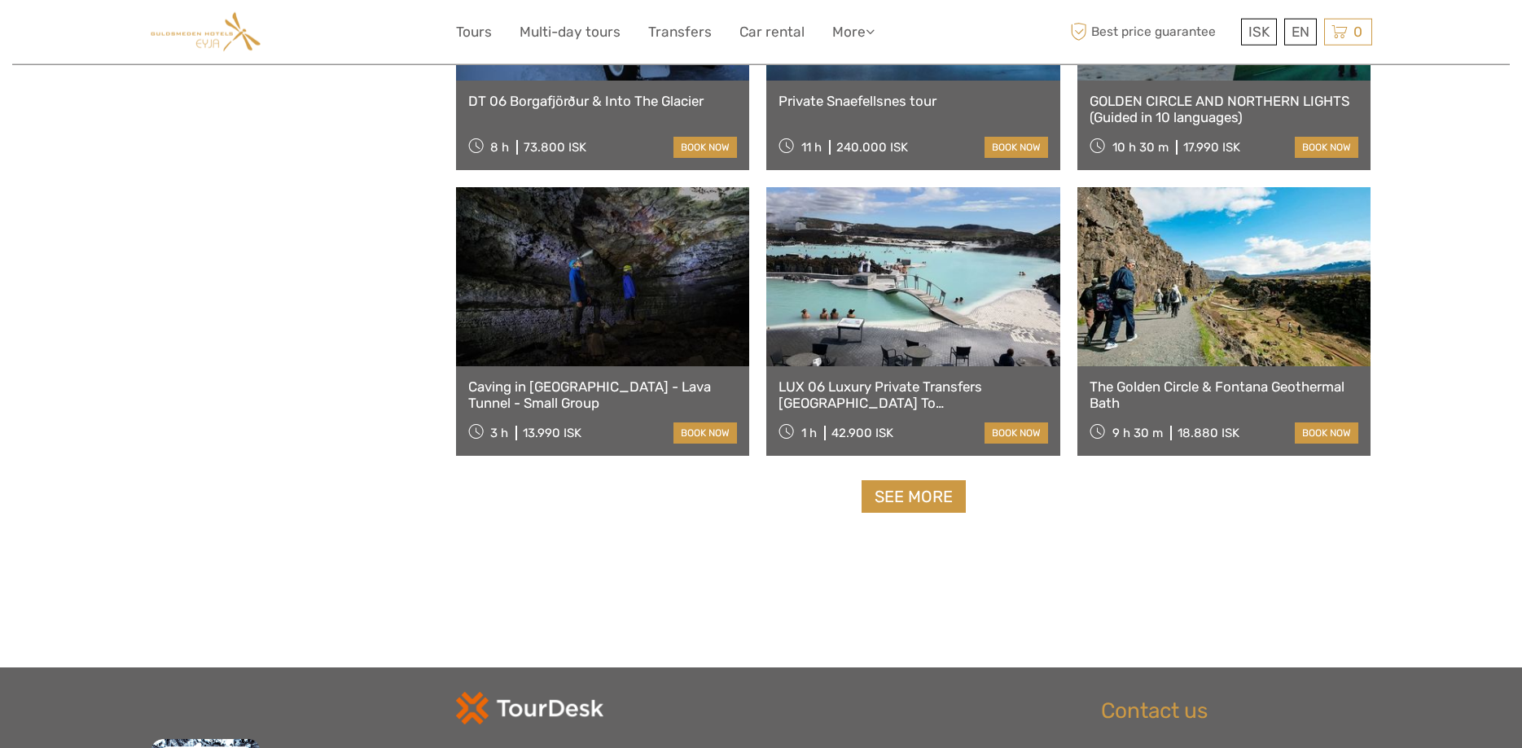
scroll to position [11990, 0]
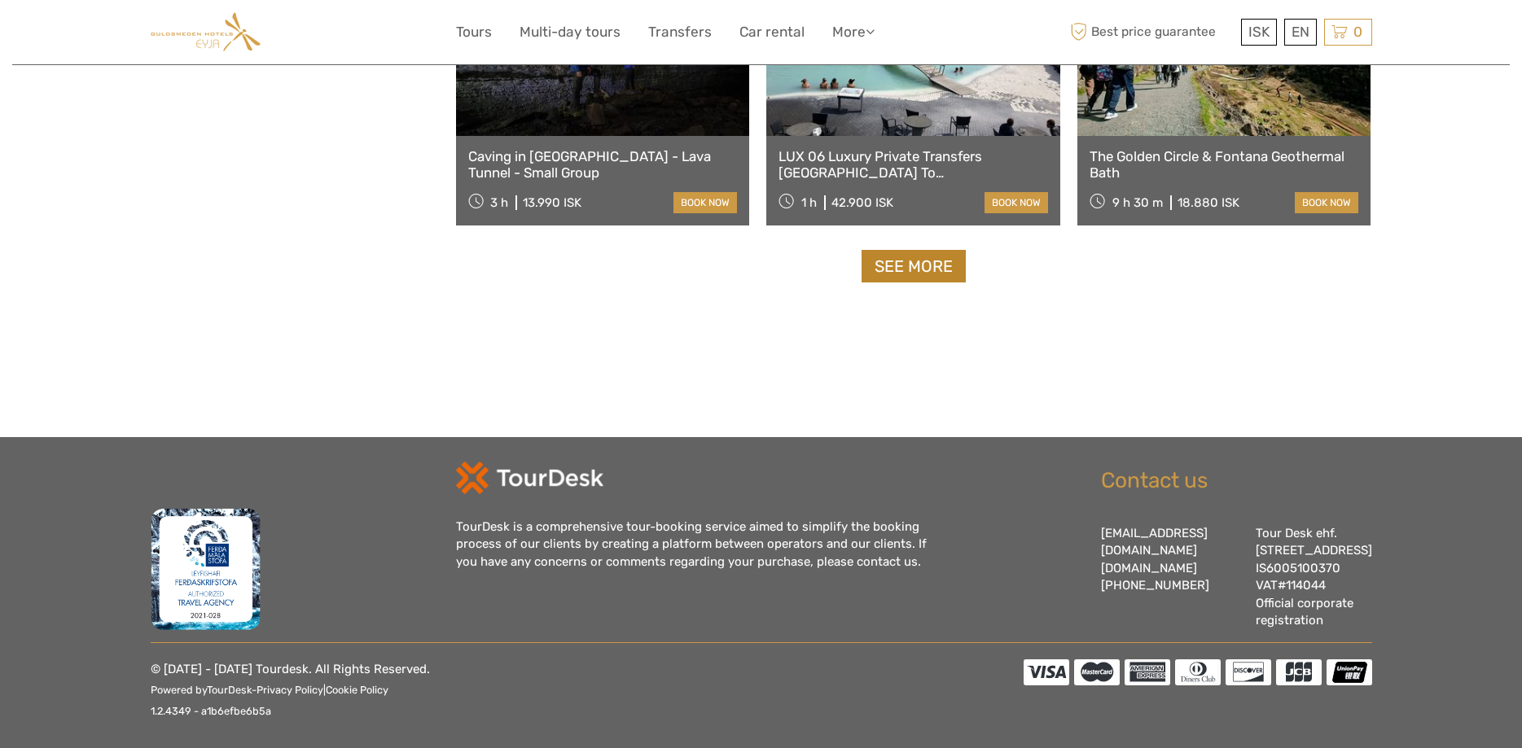
click at [866, 270] on link "See more" at bounding box center [914, 266] width 104 height 33
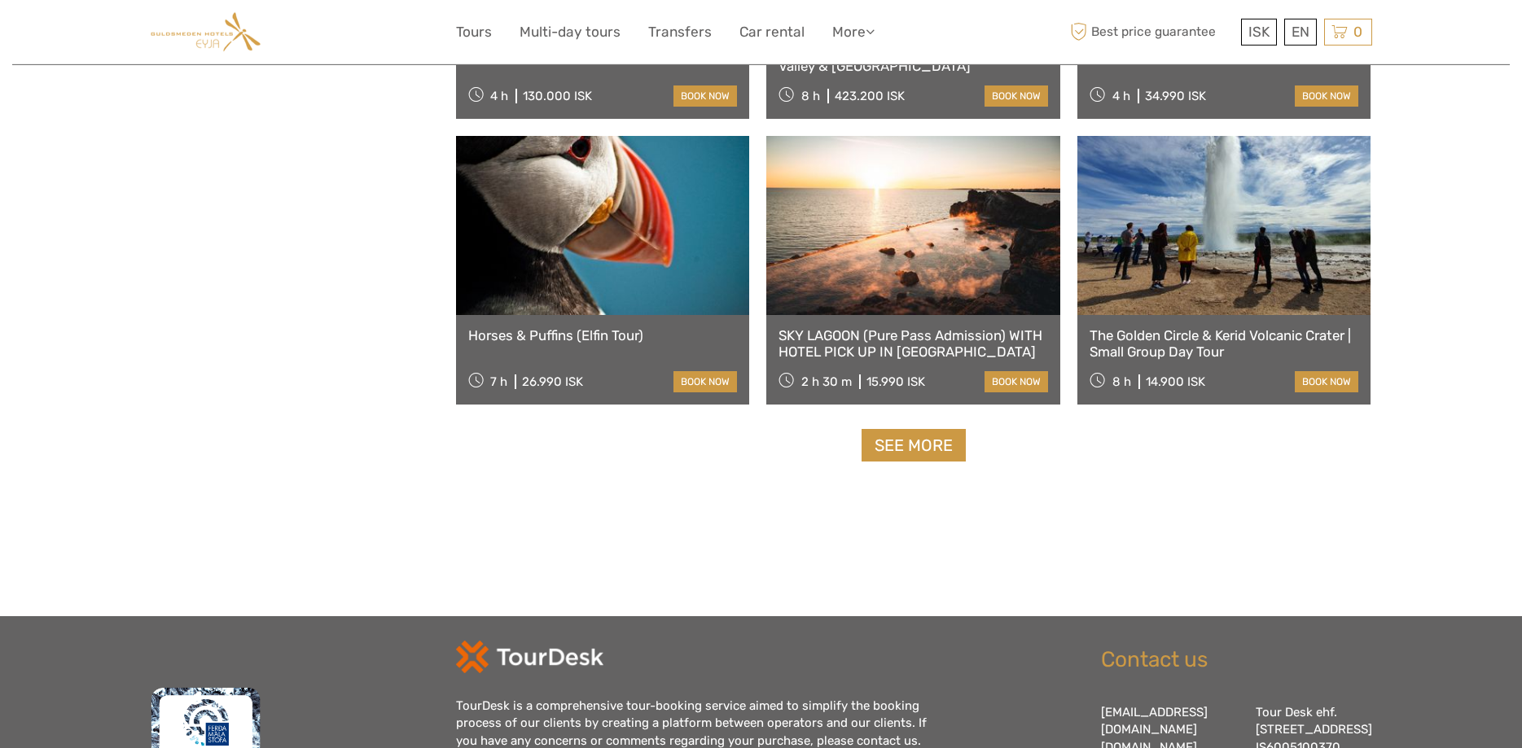
scroll to position [13539, 0]
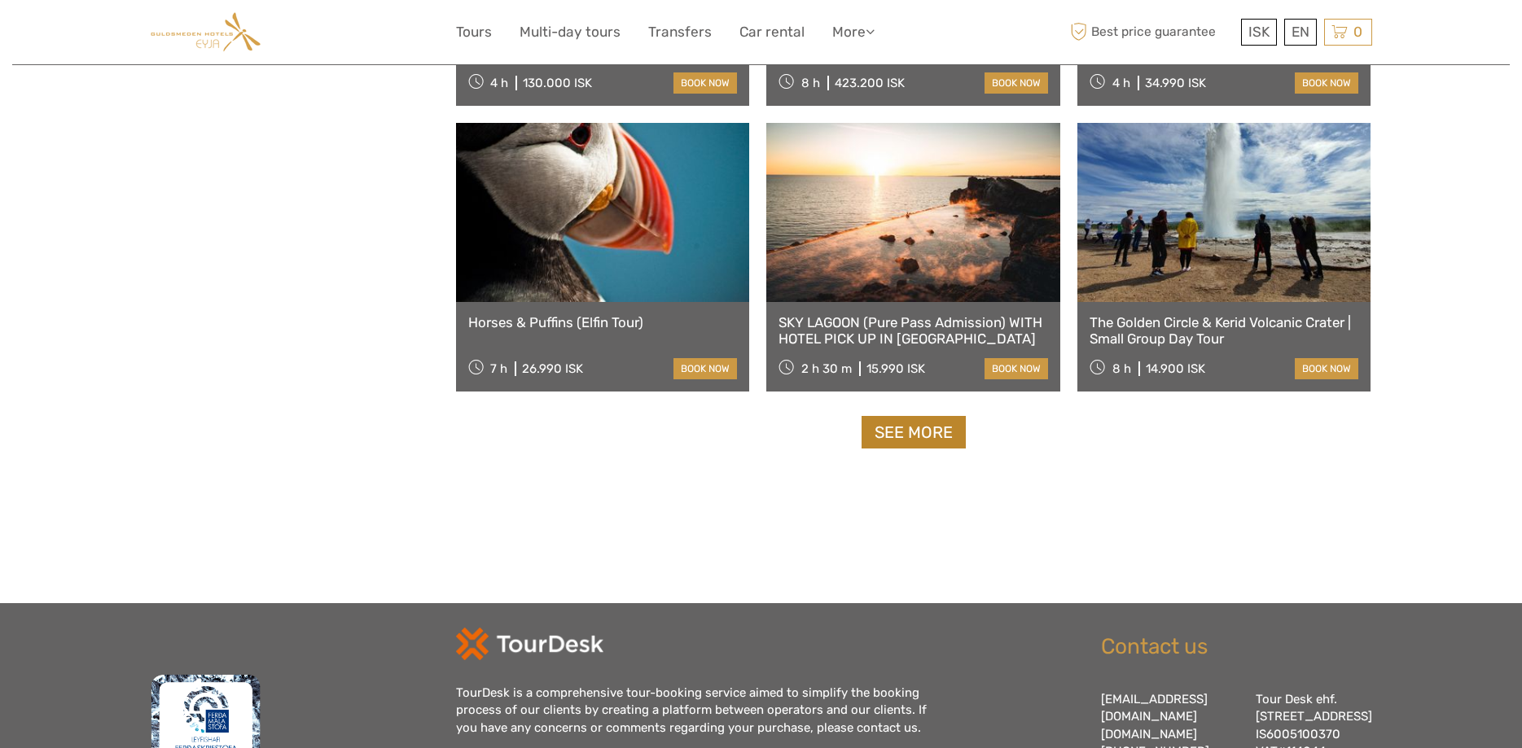
click at [910, 438] on link "See more" at bounding box center [914, 432] width 104 height 33
